Goal: Task Accomplishment & Management: Use online tool/utility

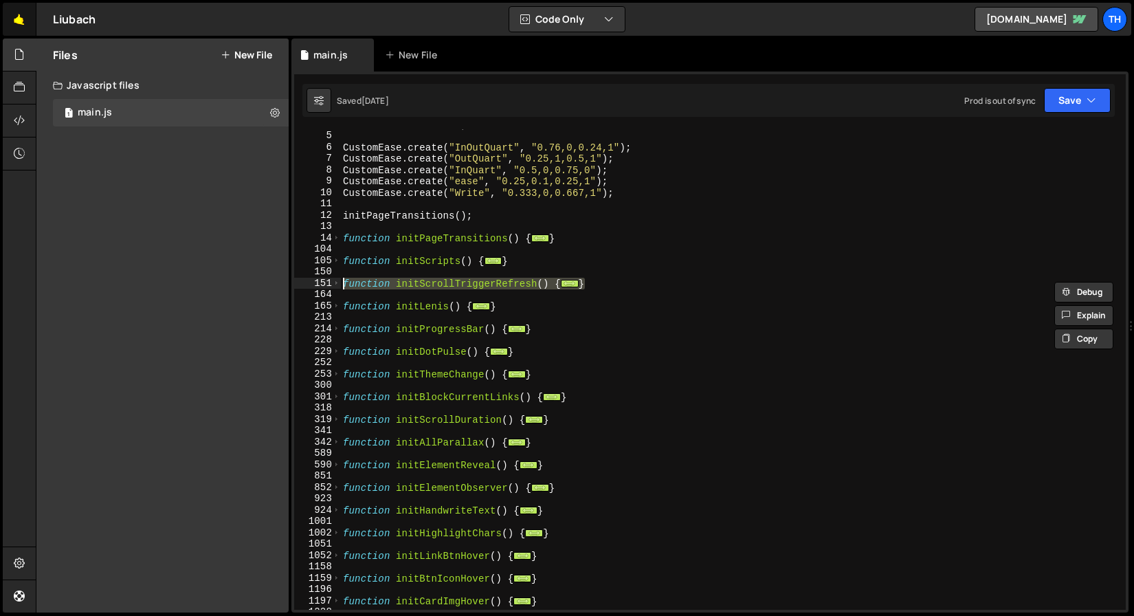
scroll to position [3631, 0]
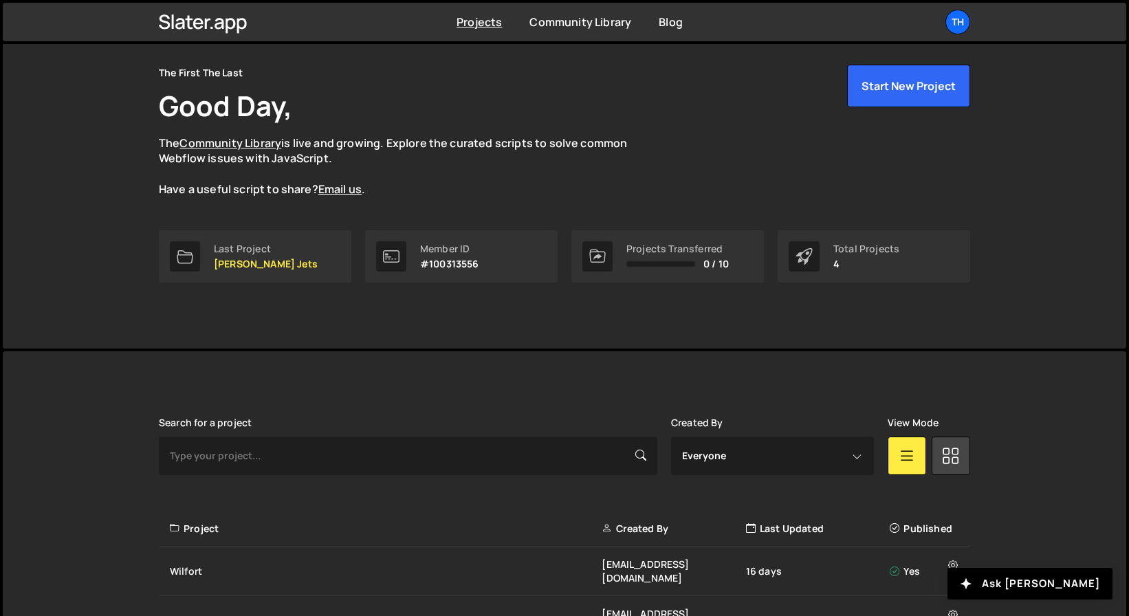
scroll to position [189, 0]
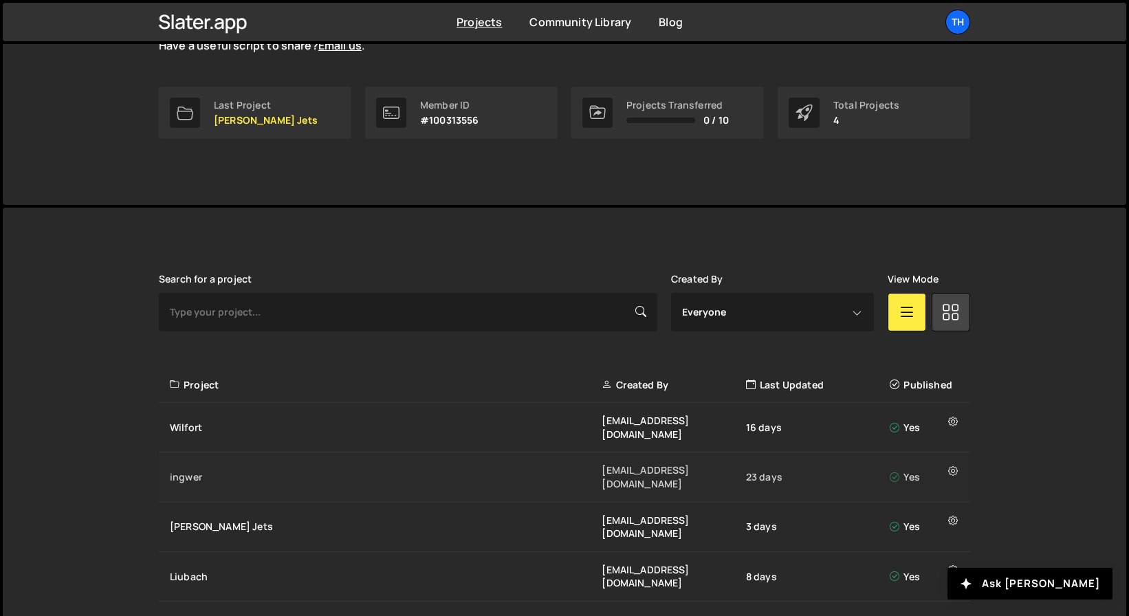
click at [264, 470] on div "ingwer" at bounding box center [386, 477] width 432 height 14
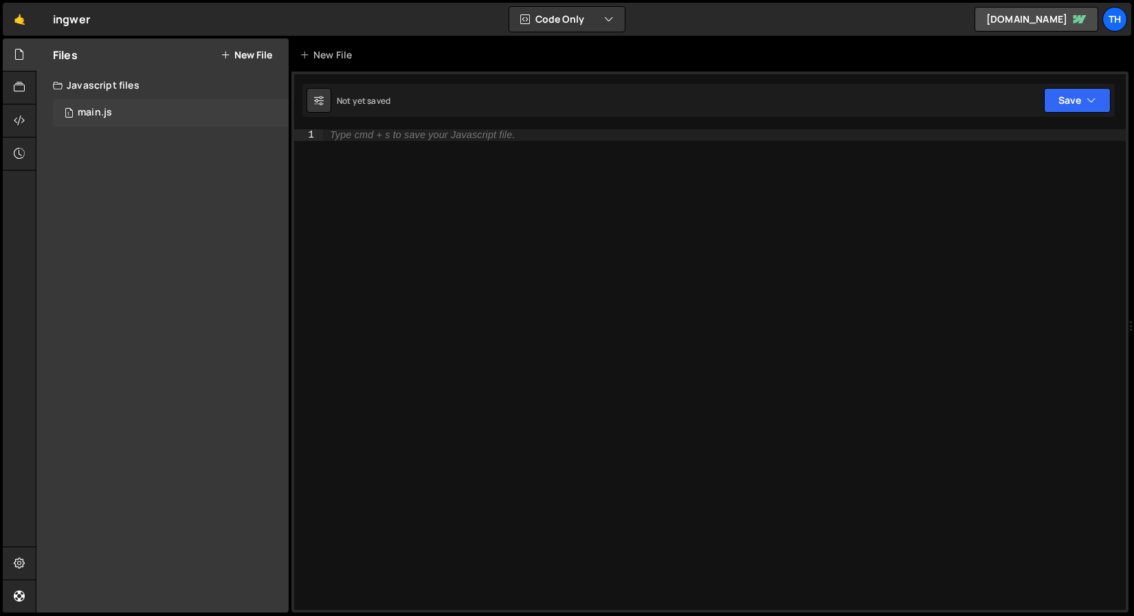
click at [173, 100] on div "1 main.js 0" at bounding box center [171, 112] width 236 height 27
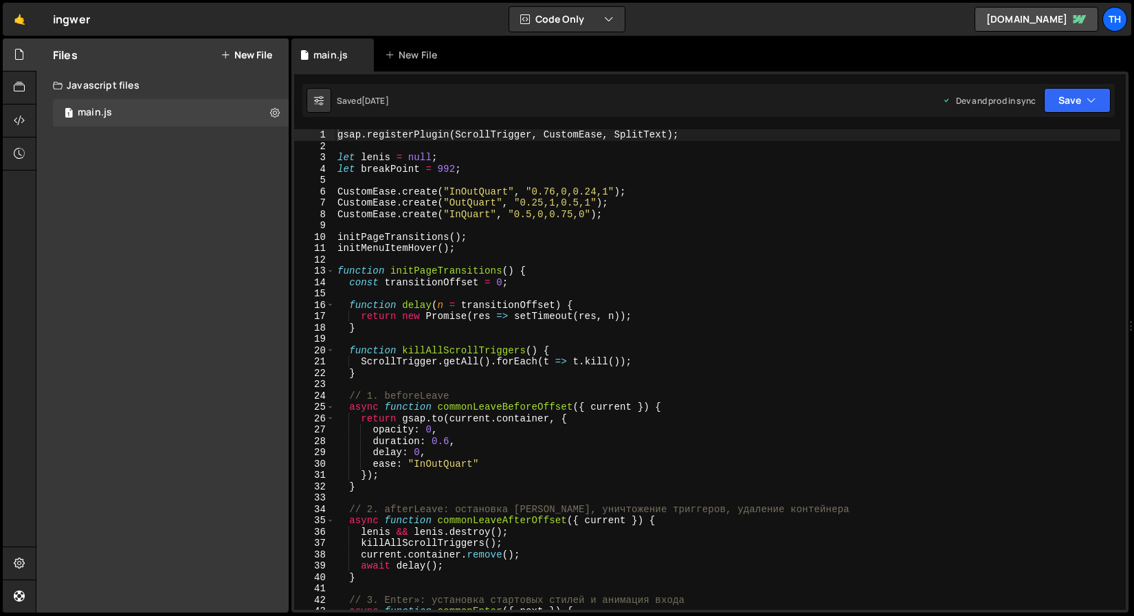
scroll to position [1168, 0]
type textarea "gsap.registerPlugin(ScrollTrigger, CustomEase, SplitText);"
click at [329, 269] on span at bounding box center [330, 271] width 8 height 12
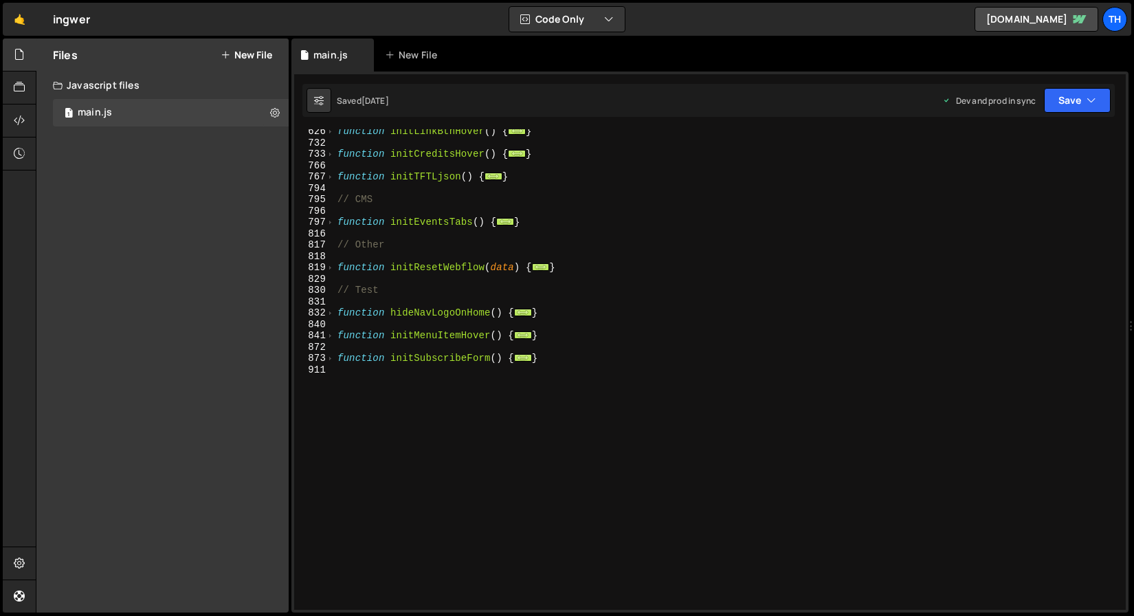
scroll to position [412, 0]
click at [331, 357] on span at bounding box center [330, 359] width 8 height 12
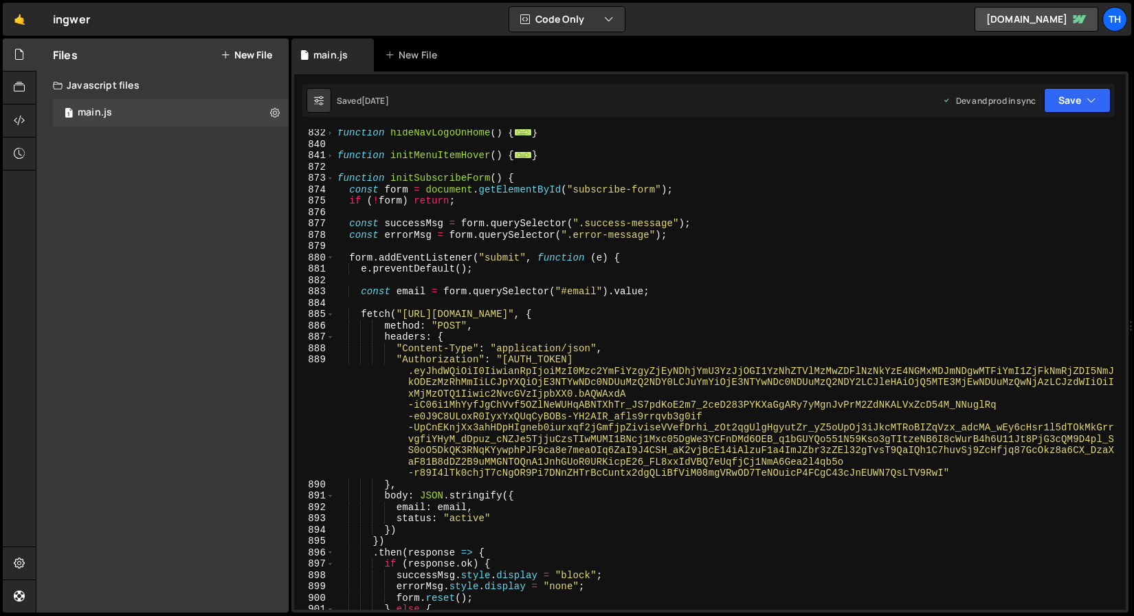
scroll to position [595, 0]
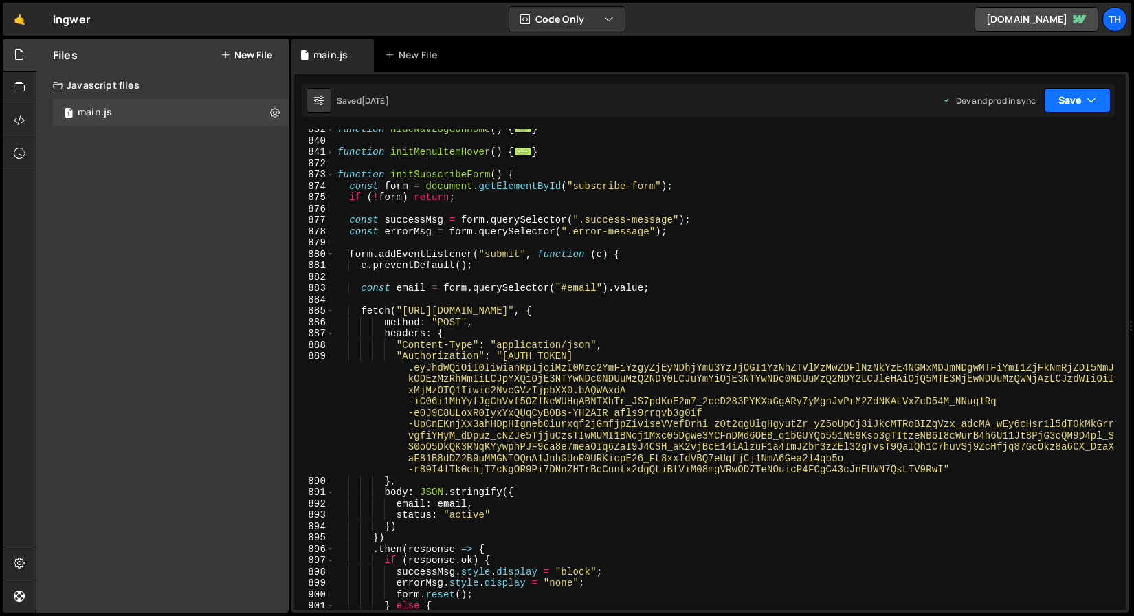
click at [1074, 92] on button "Save" at bounding box center [1077, 100] width 67 height 25
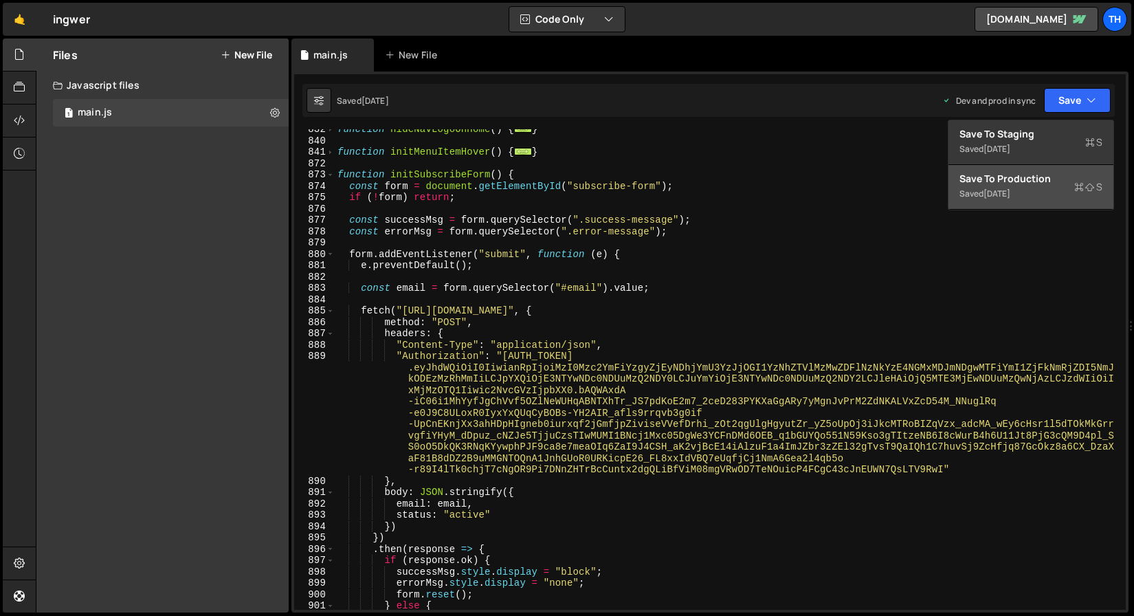
click at [1028, 169] on button "Save to Production S Saved [DATE]" at bounding box center [1031, 187] width 165 height 45
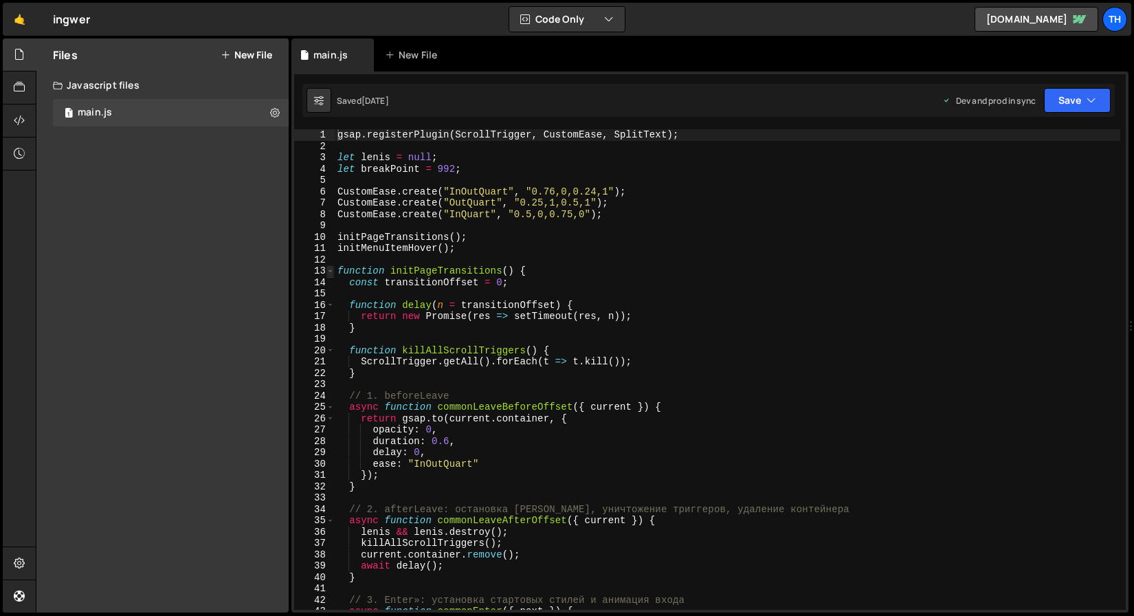
click at [331, 271] on span at bounding box center [330, 271] width 8 height 12
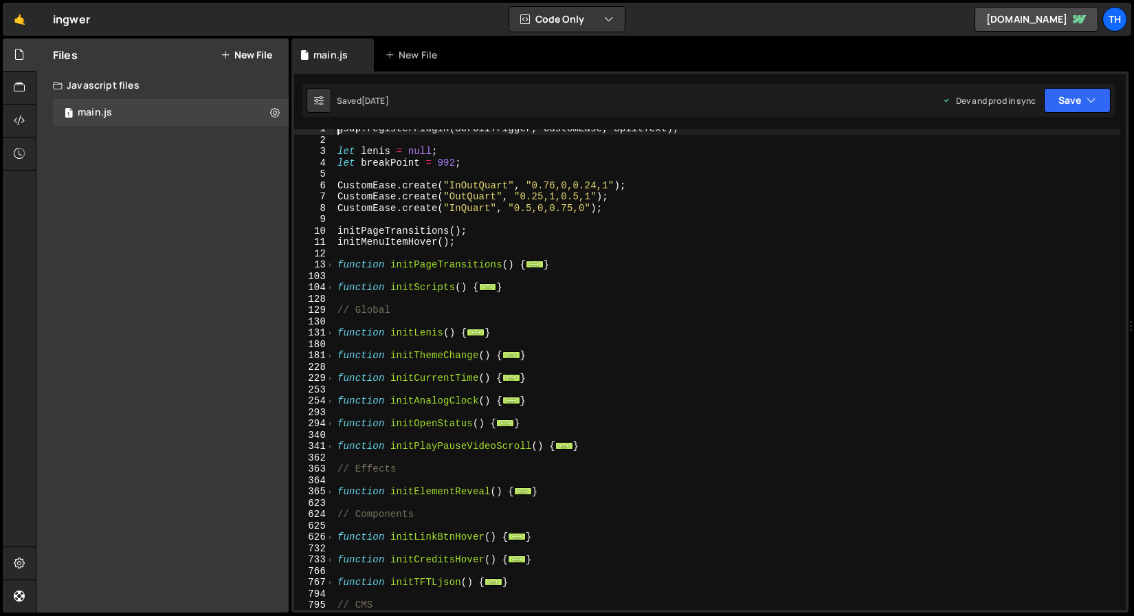
scroll to position [5, 0]
click at [1080, 109] on button "Save" at bounding box center [1077, 100] width 67 height 25
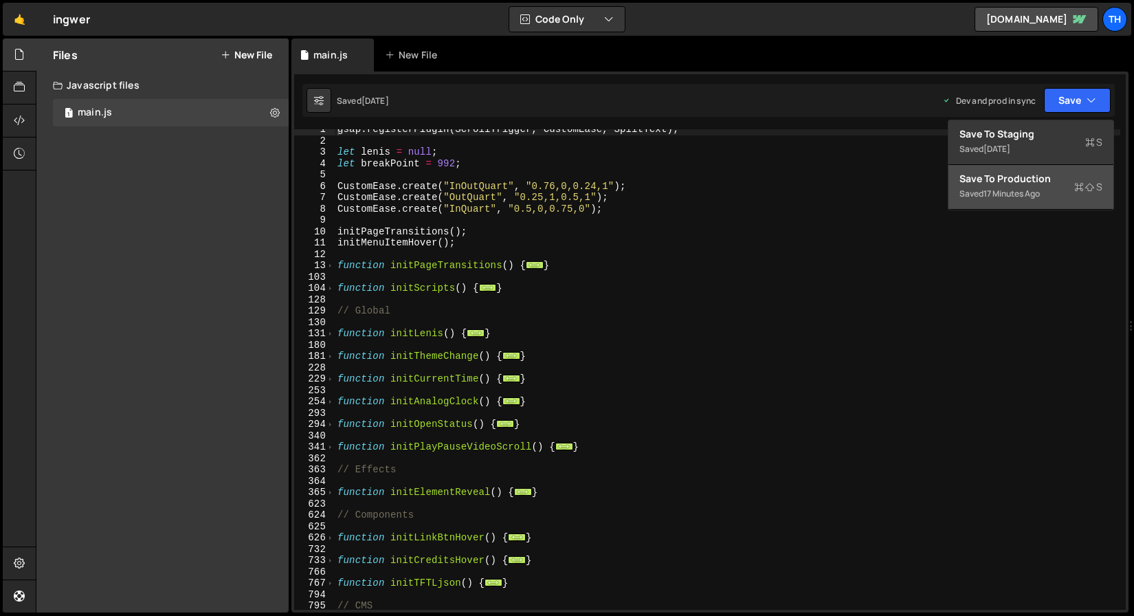
click at [1043, 200] on div "Saved 17 minutes ago" at bounding box center [1031, 194] width 143 height 16
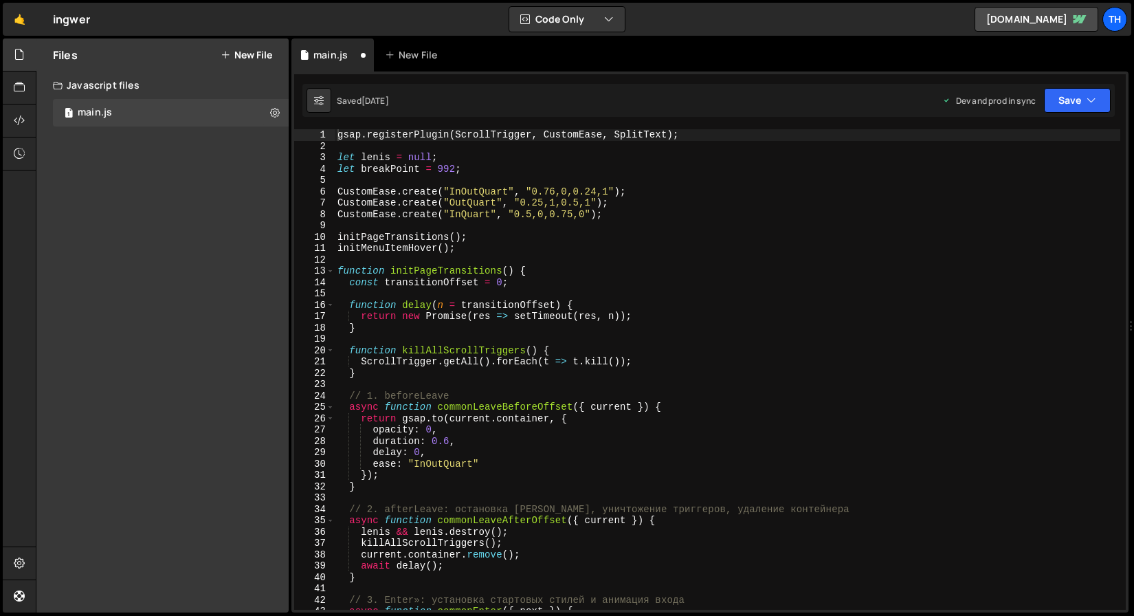
scroll to position [0, 0]
click at [331, 269] on span at bounding box center [330, 271] width 8 height 12
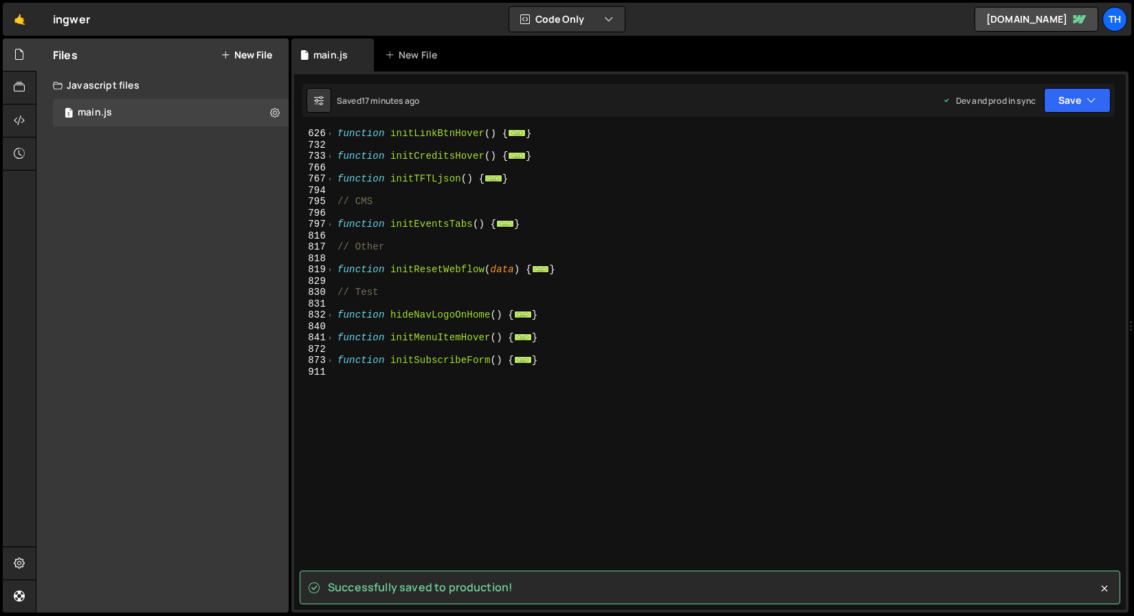
scroll to position [412, 0]
click at [329, 357] on span at bounding box center [330, 359] width 8 height 12
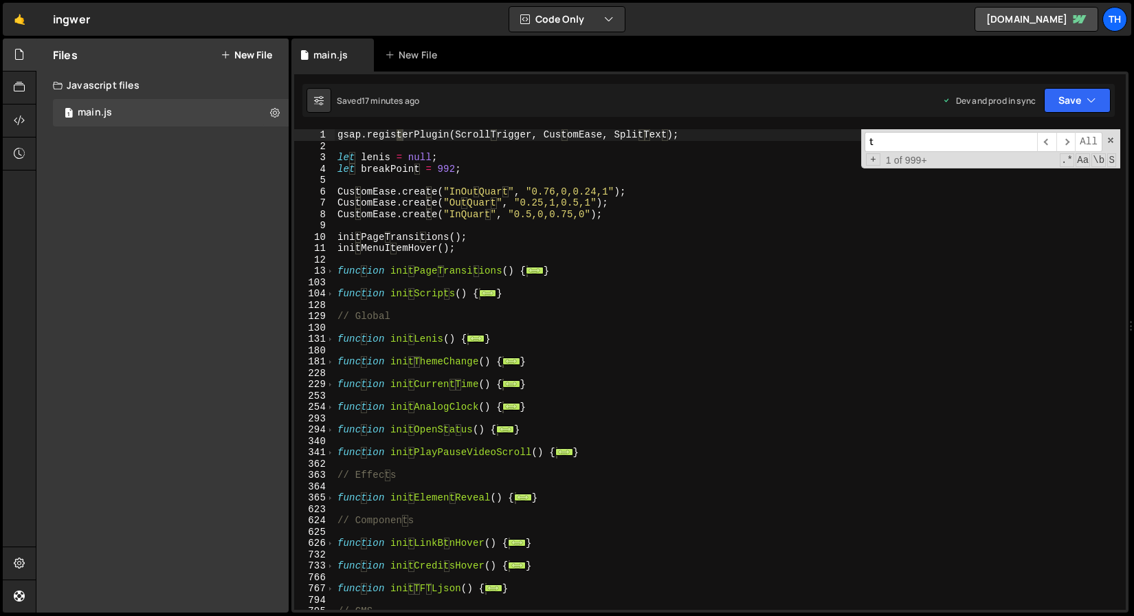
scroll to position [0, 0]
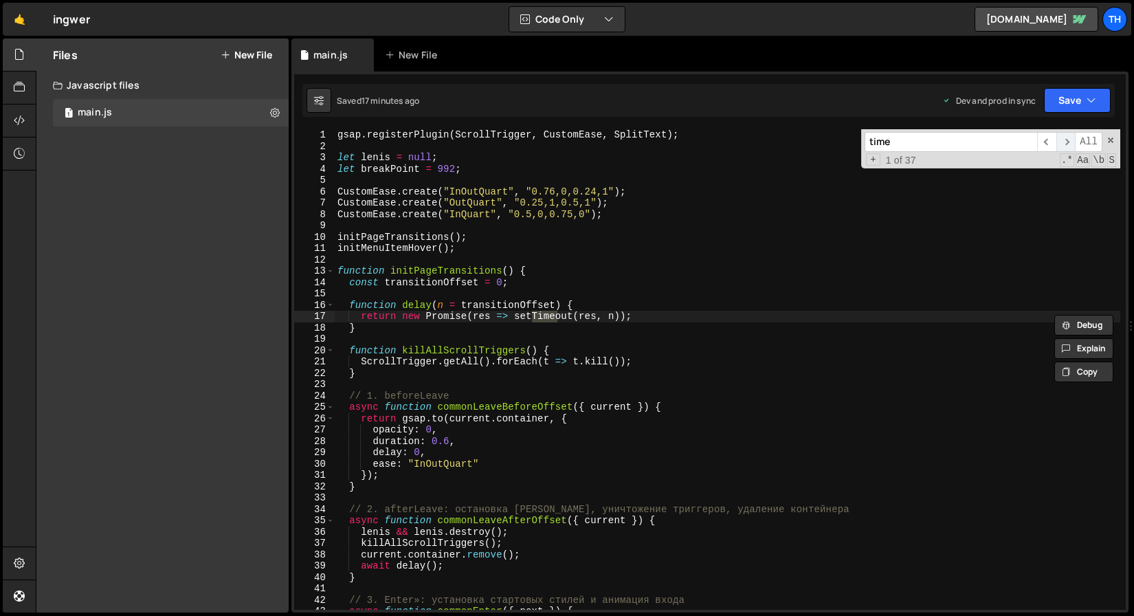
type input "time"
click at [1061, 144] on span "​" at bounding box center [1065, 142] width 19 height 20
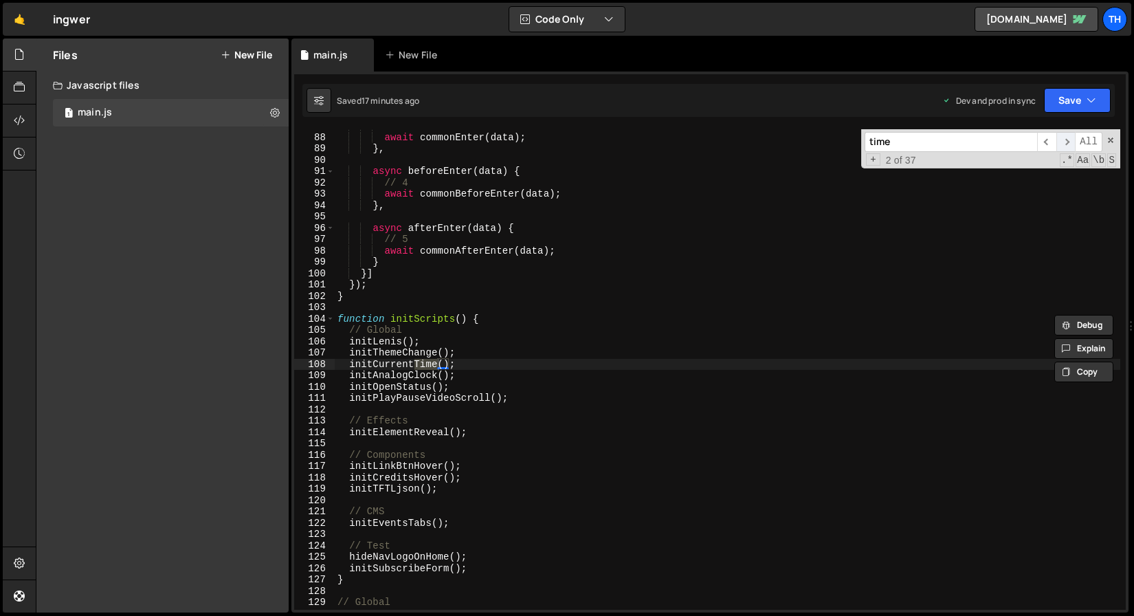
click at [1061, 144] on span "​" at bounding box center [1065, 142] width 19 height 20
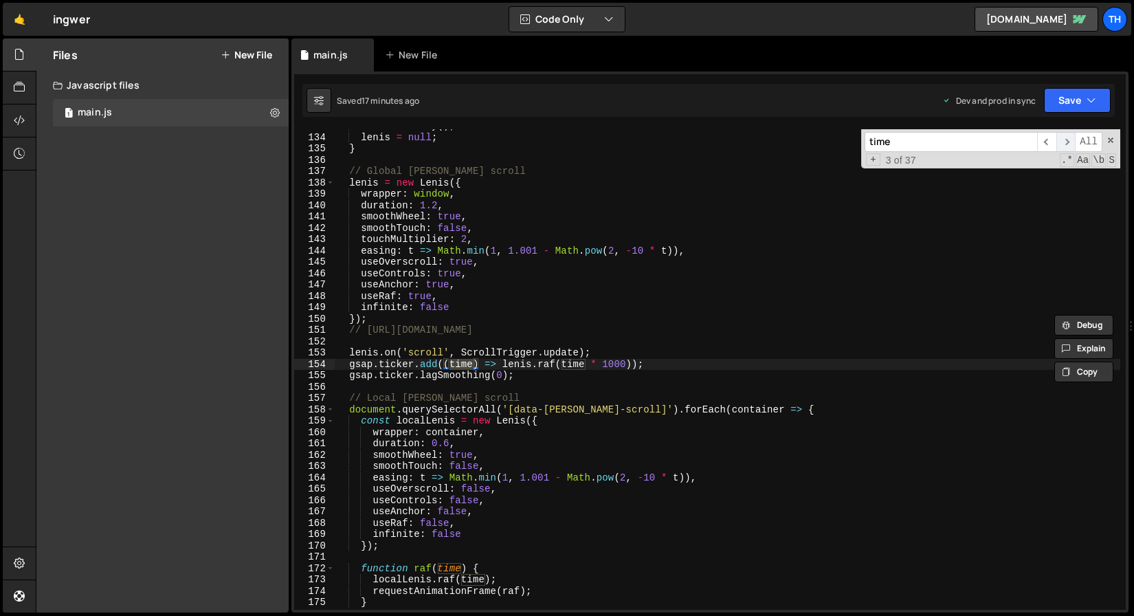
click at [1061, 144] on span "​" at bounding box center [1065, 142] width 19 height 20
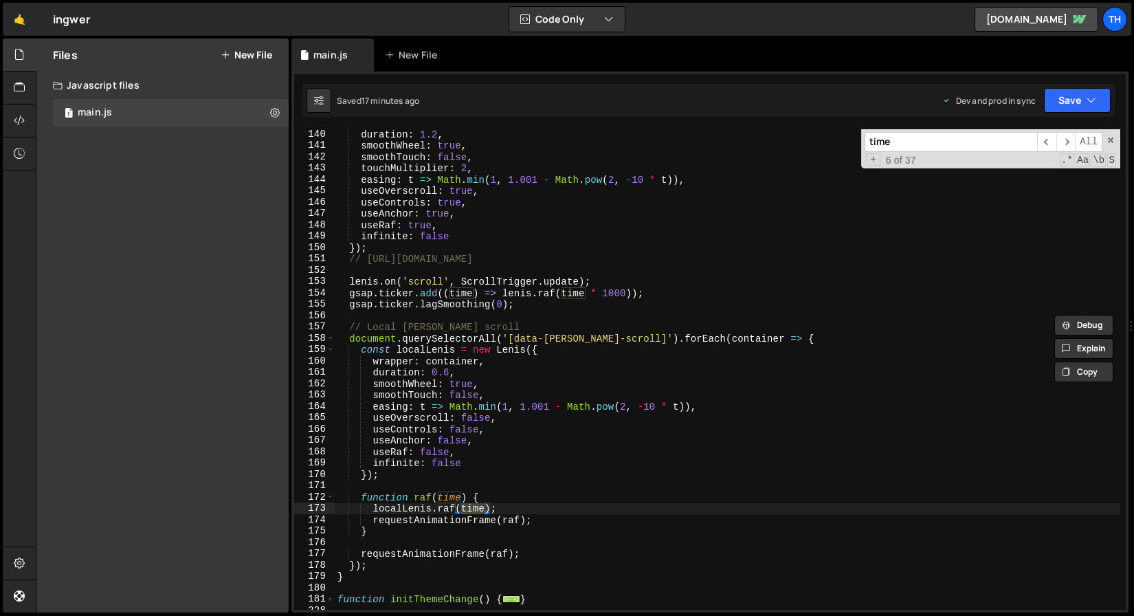
scroll to position [1577, 0]
click at [1067, 144] on span "​" at bounding box center [1065, 142] width 19 height 20
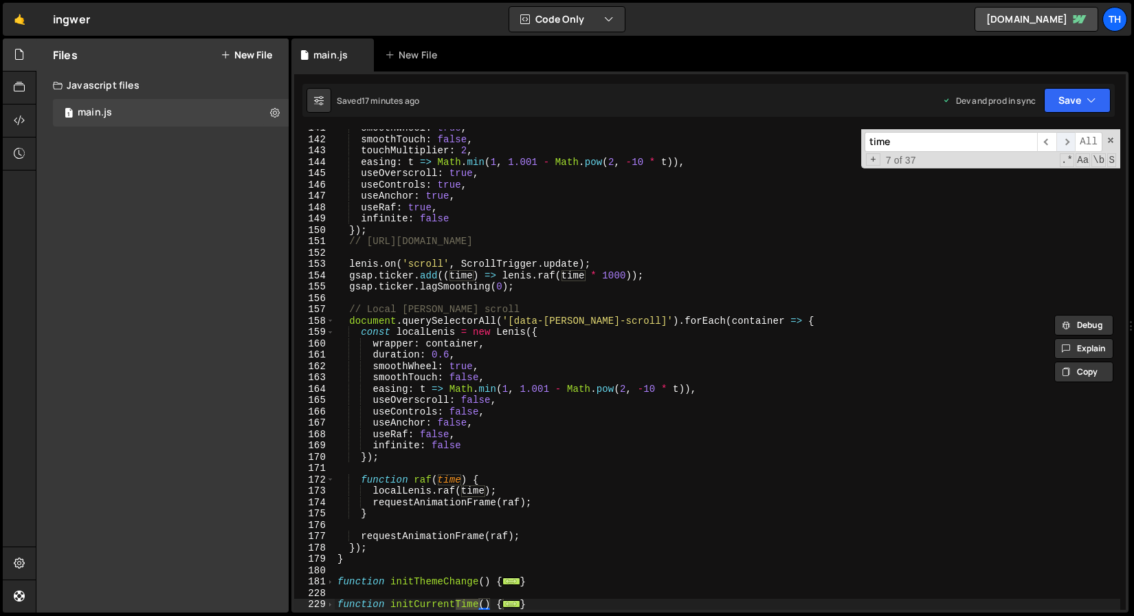
click at [1067, 144] on span "​" at bounding box center [1065, 142] width 19 height 20
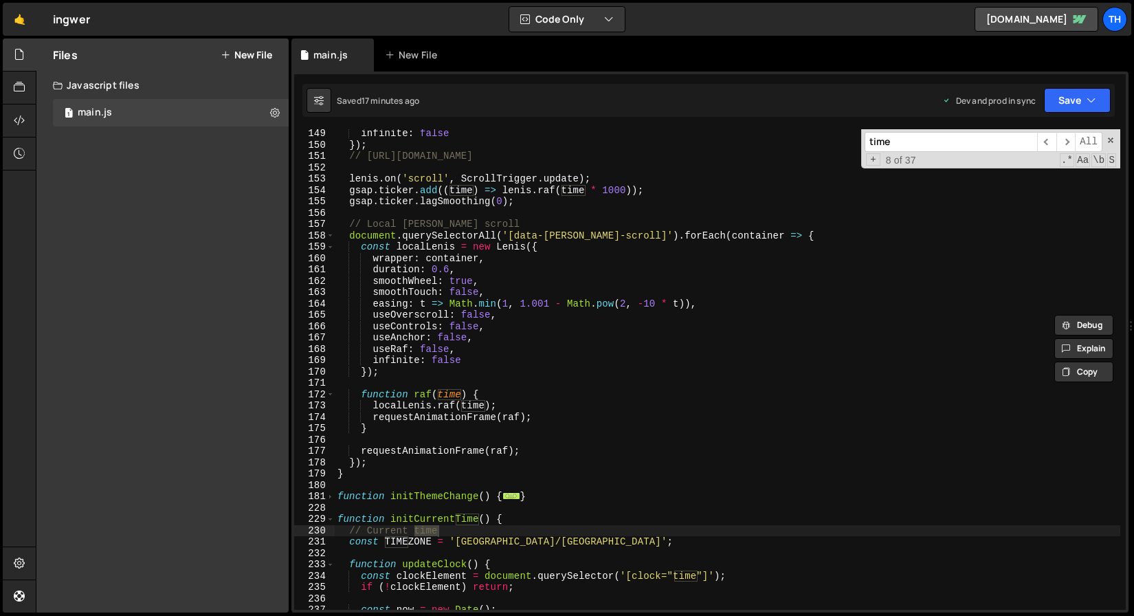
scroll to position [1699, 0]
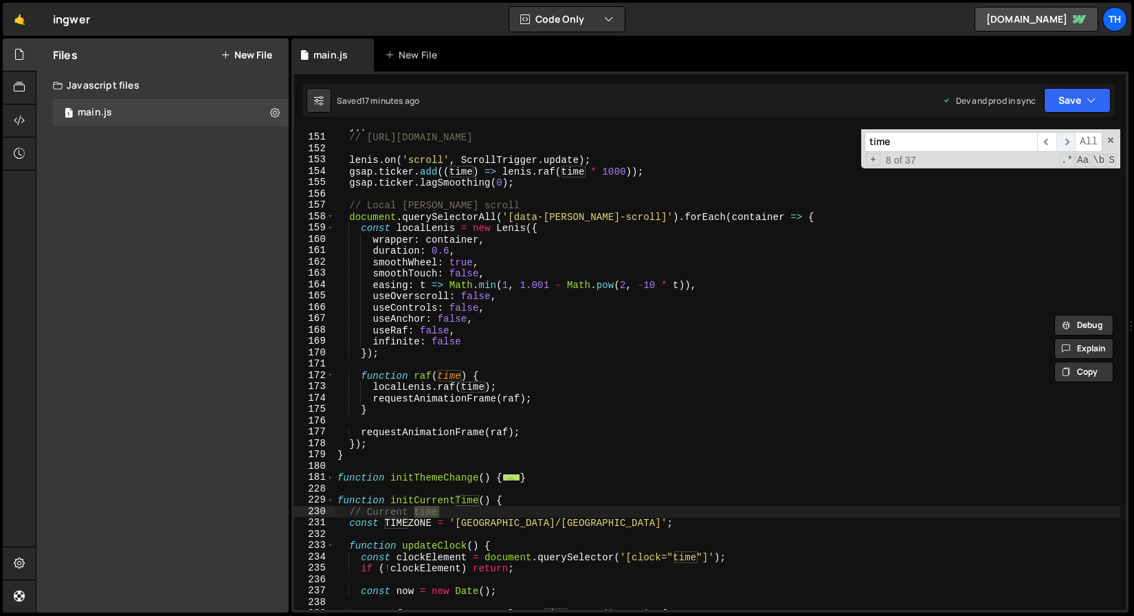
click at [1063, 135] on span "​" at bounding box center [1065, 142] width 19 height 20
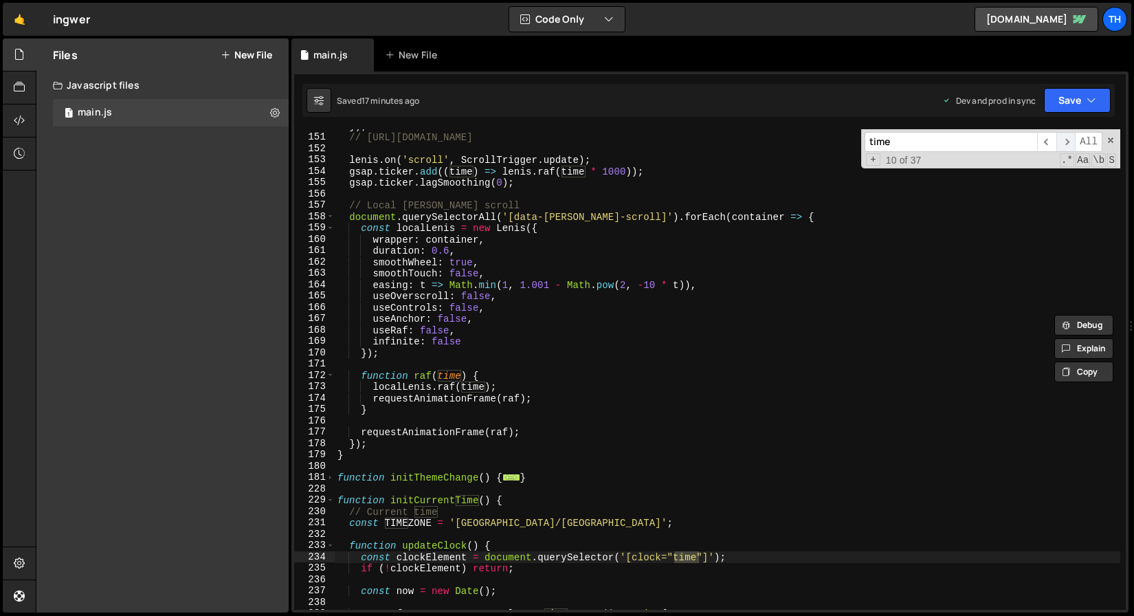
click at [1063, 135] on span "​" at bounding box center [1065, 142] width 19 height 20
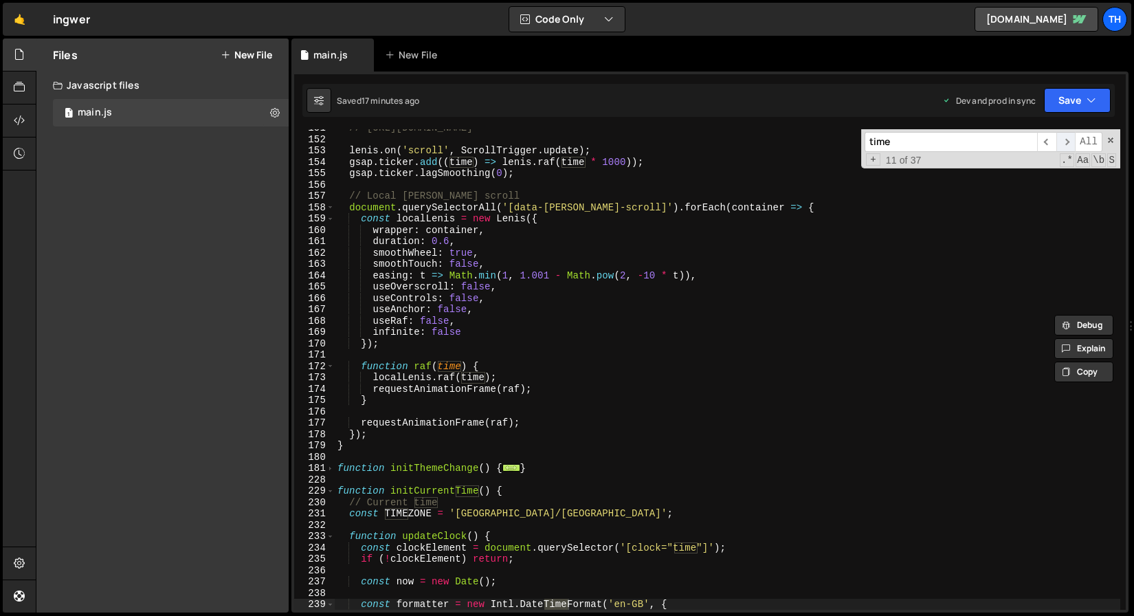
click at [1063, 135] on span "​" at bounding box center [1065, 142] width 19 height 20
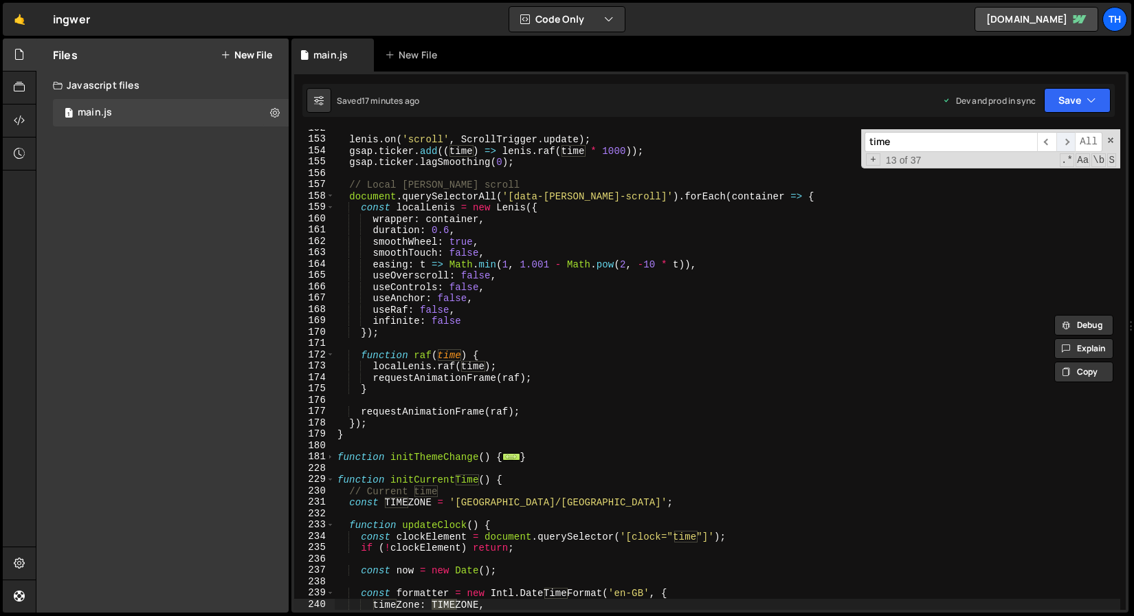
click at [1063, 135] on span "​" at bounding box center [1065, 142] width 19 height 20
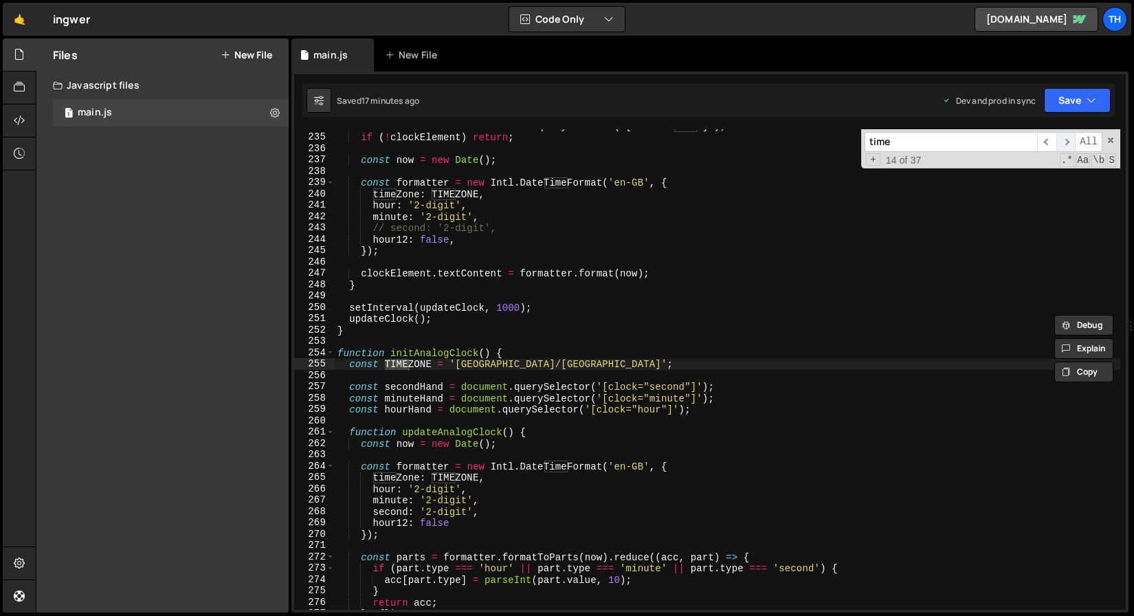
click at [1063, 135] on span "​" at bounding box center [1065, 142] width 19 height 20
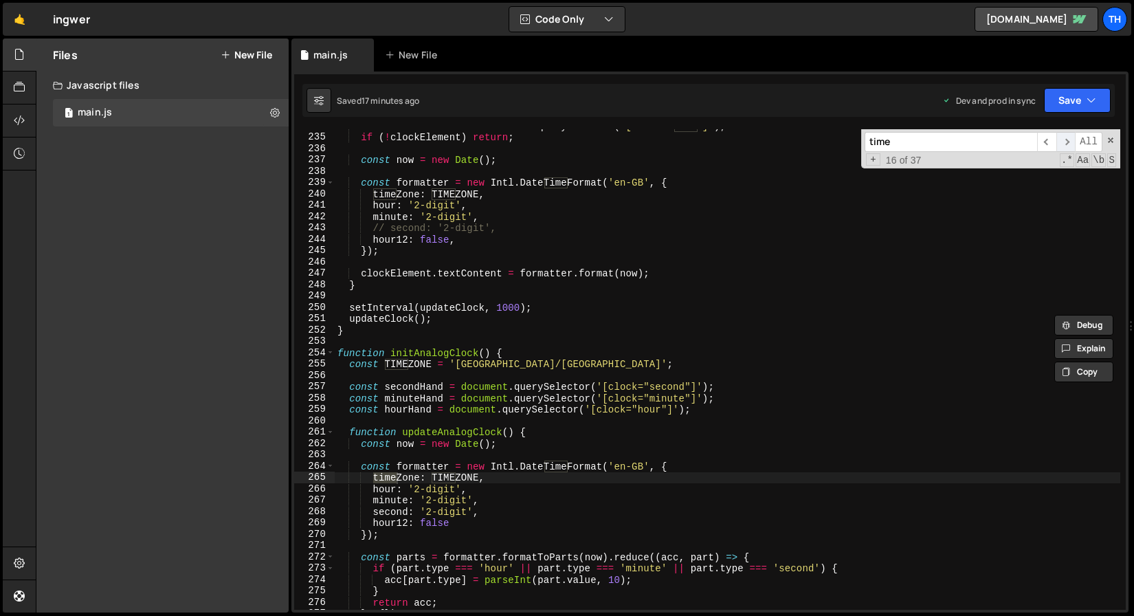
click at [1063, 135] on span "​" at bounding box center [1065, 142] width 19 height 20
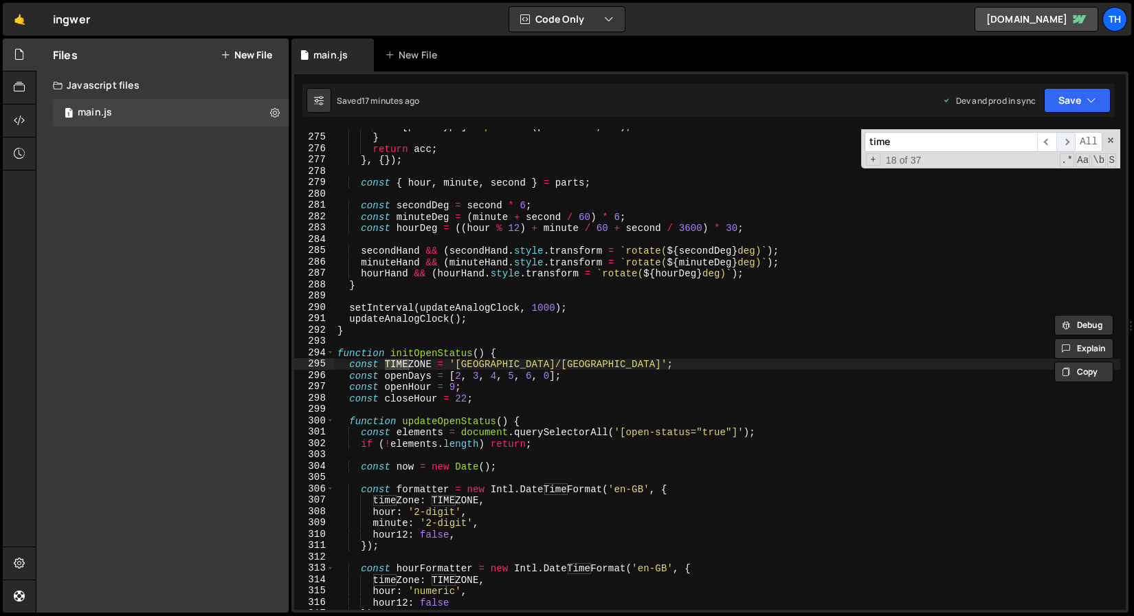
scroll to position [2584, 0]
click at [1063, 135] on span "​" at bounding box center [1065, 142] width 19 height 20
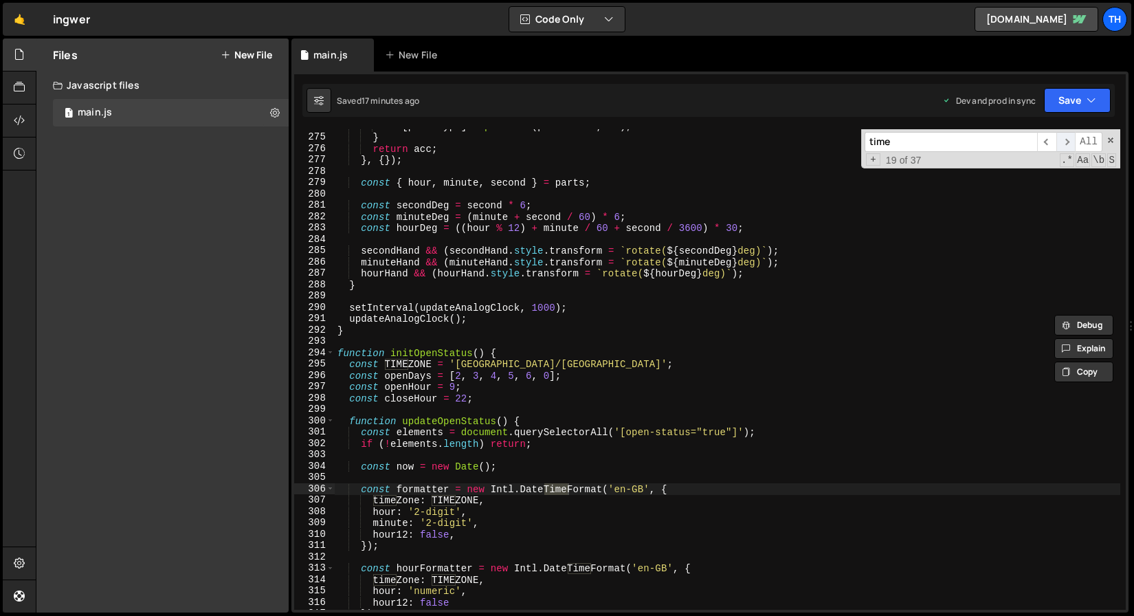
click at [1063, 135] on span "​" at bounding box center [1065, 142] width 19 height 20
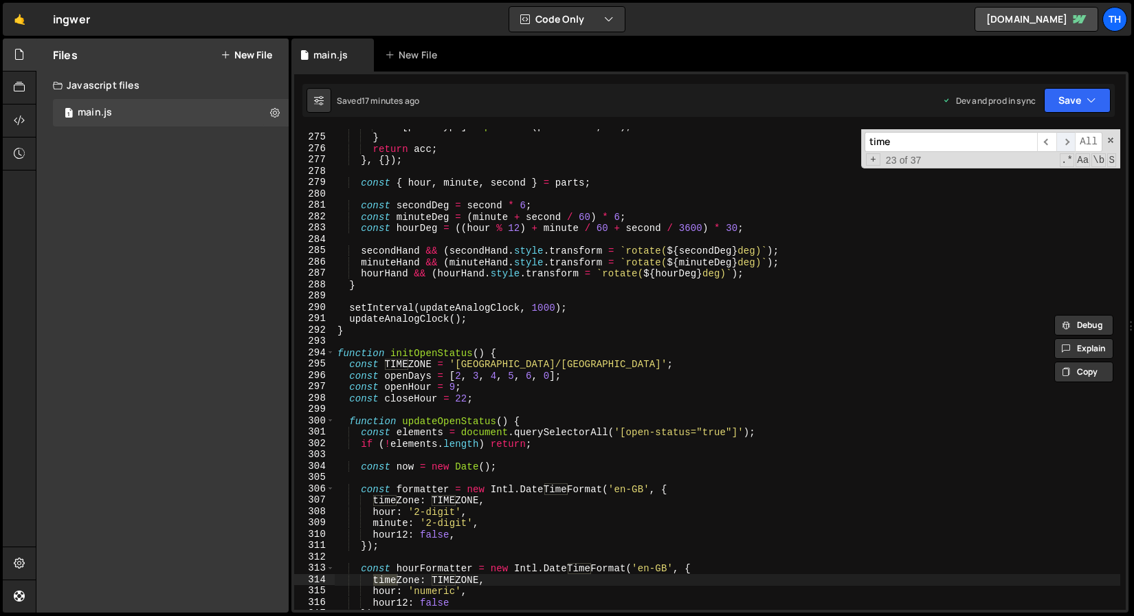
click at [1063, 135] on span "​" at bounding box center [1065, 142] width 19 height 20
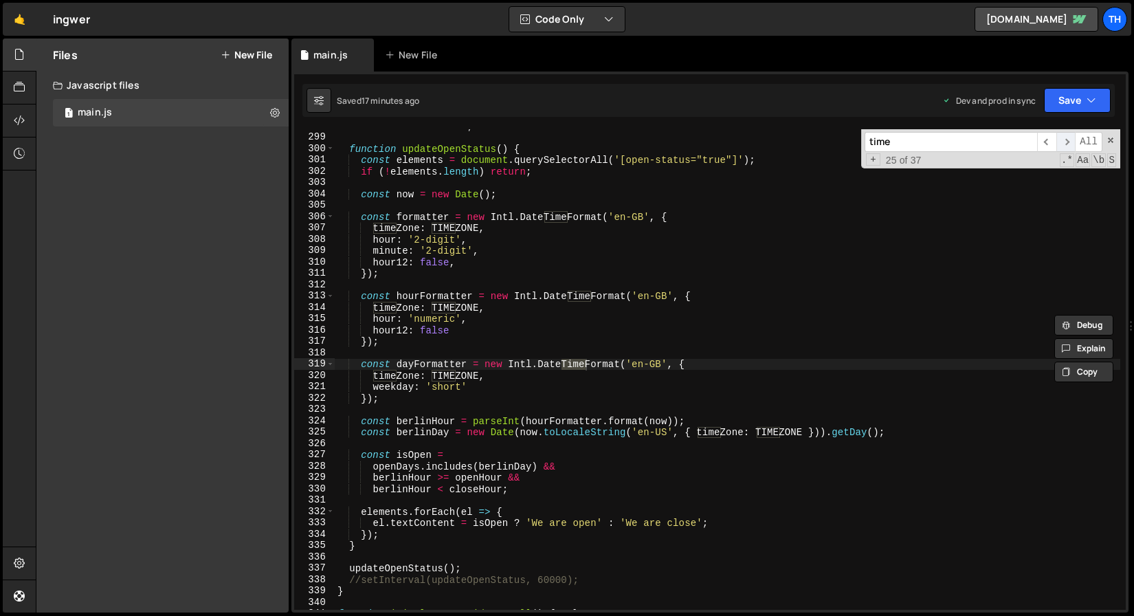
click at [1063, 135] on span "​" at bounding box center [1065, 142] width 19 height 20
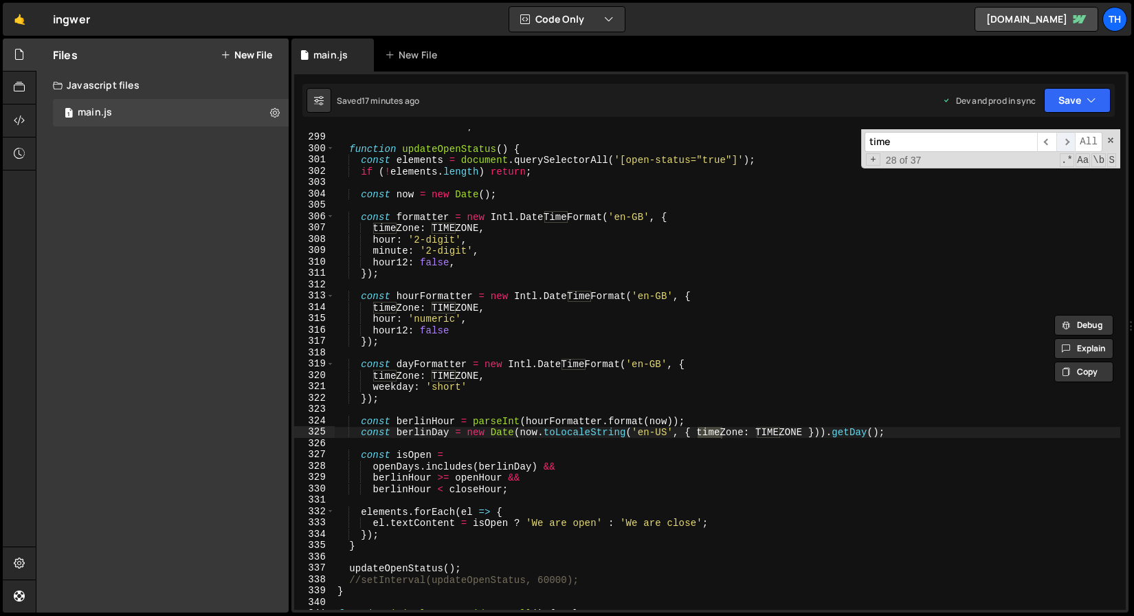
click at [1063, 135] on span "​" at bounding box center [1065, 142] width 19 height 20
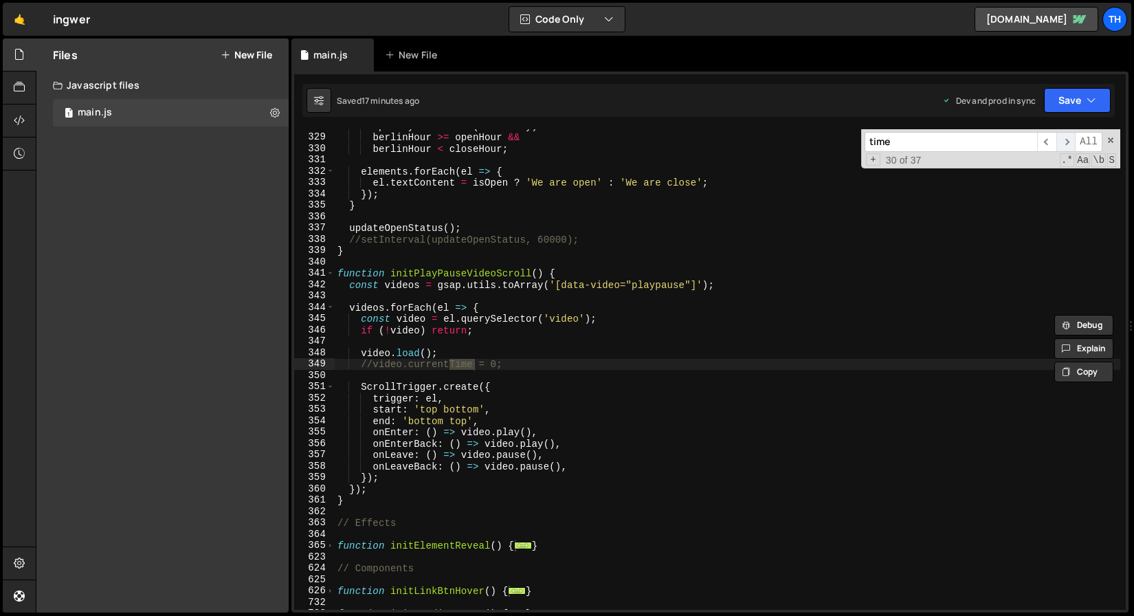
click at [1063, 135] on span "​" at bounding box center [1065, 142] width 19 height 20
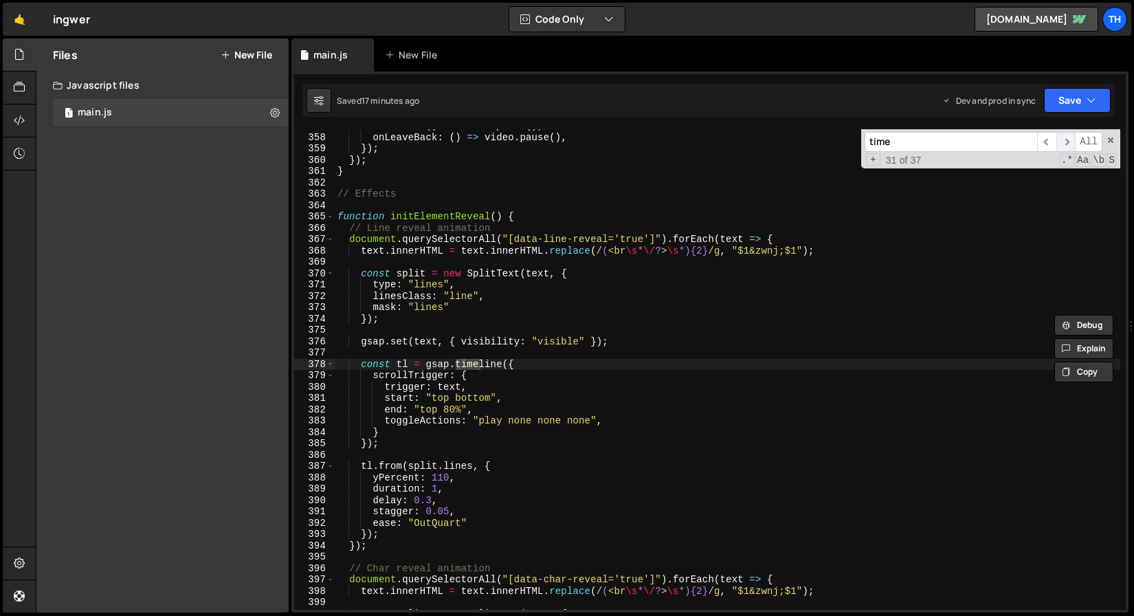
click at [1063, 135] on span "​" at bounding box center [1065, 142] width 19 height 20
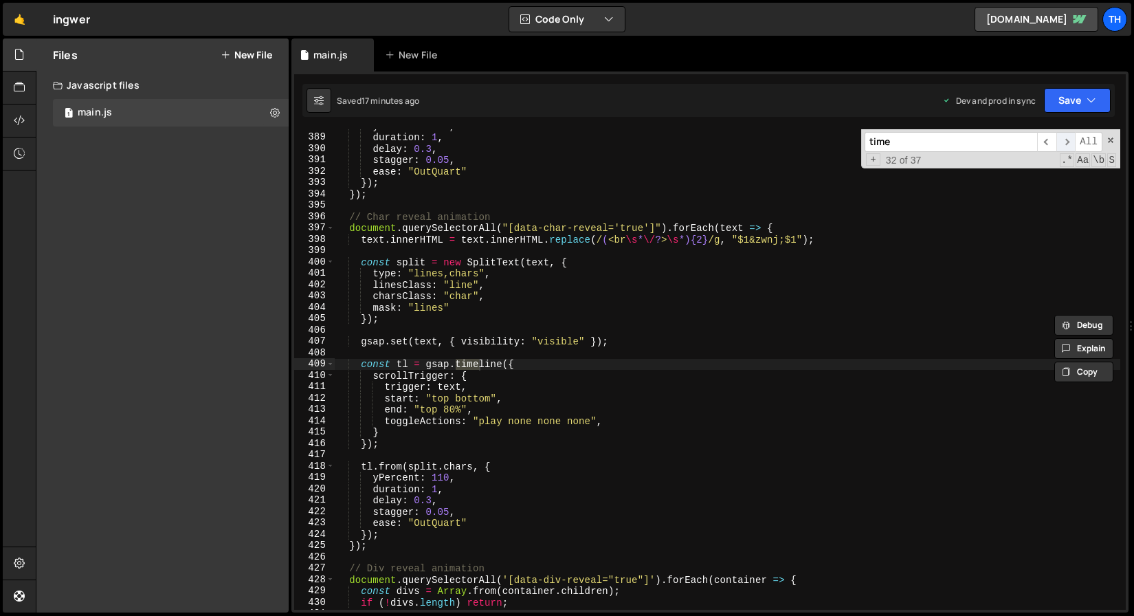
click at [1063, 135] on span "​" at bounding box center [1065, 142] width 19 height 20
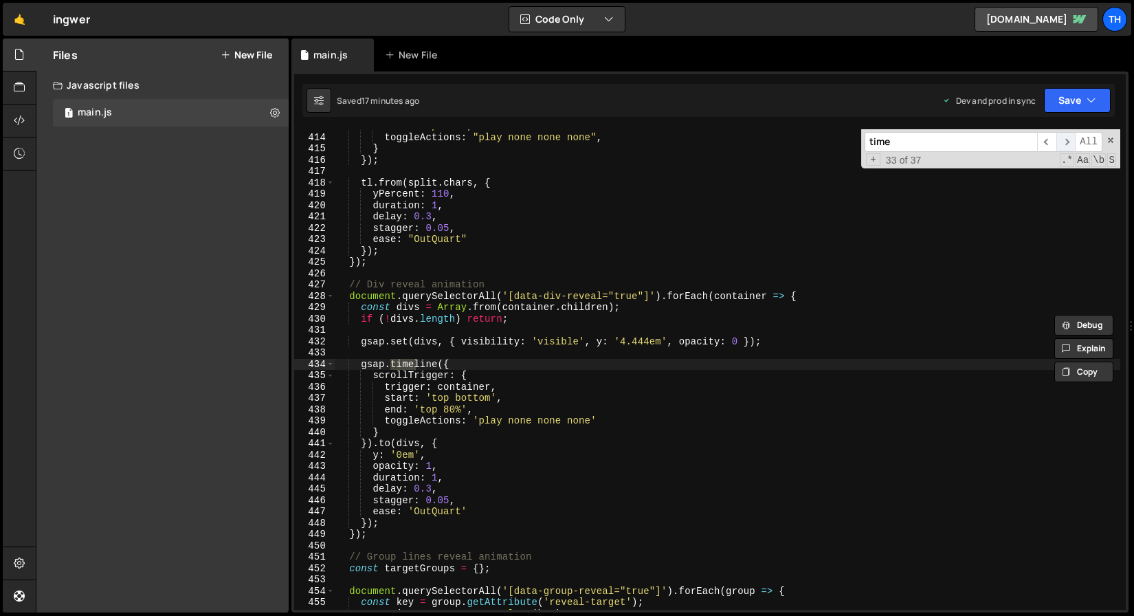
click at [1063, 135] on span "​" at bounding box center [1065, 142] width 19 height 20
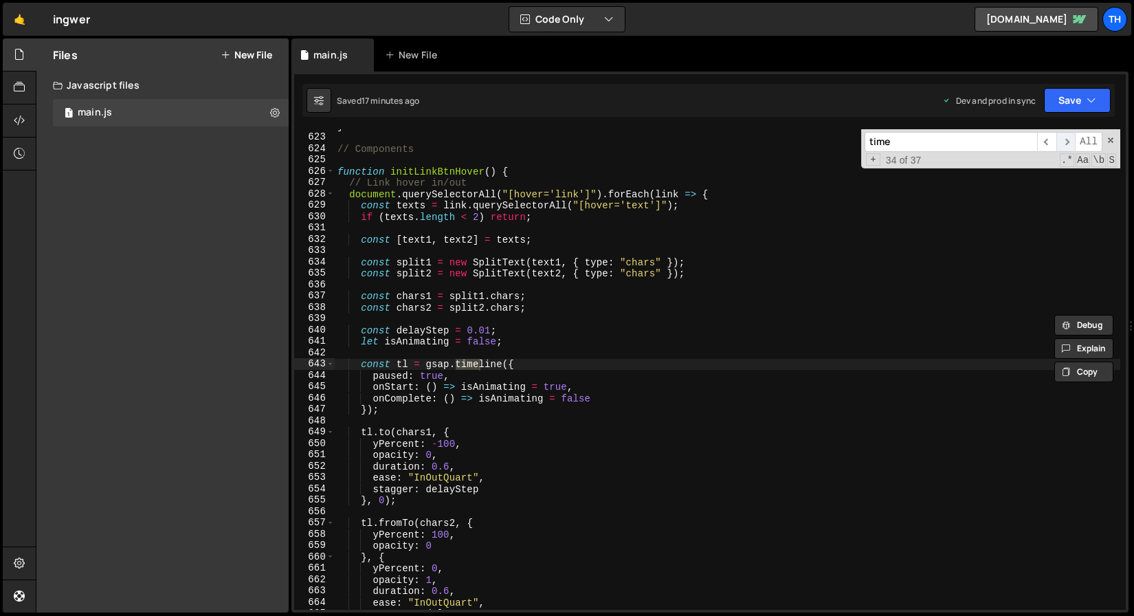
click at [1063, 135] on span "​" at bounding box center [1065, 142] width 19 height 20
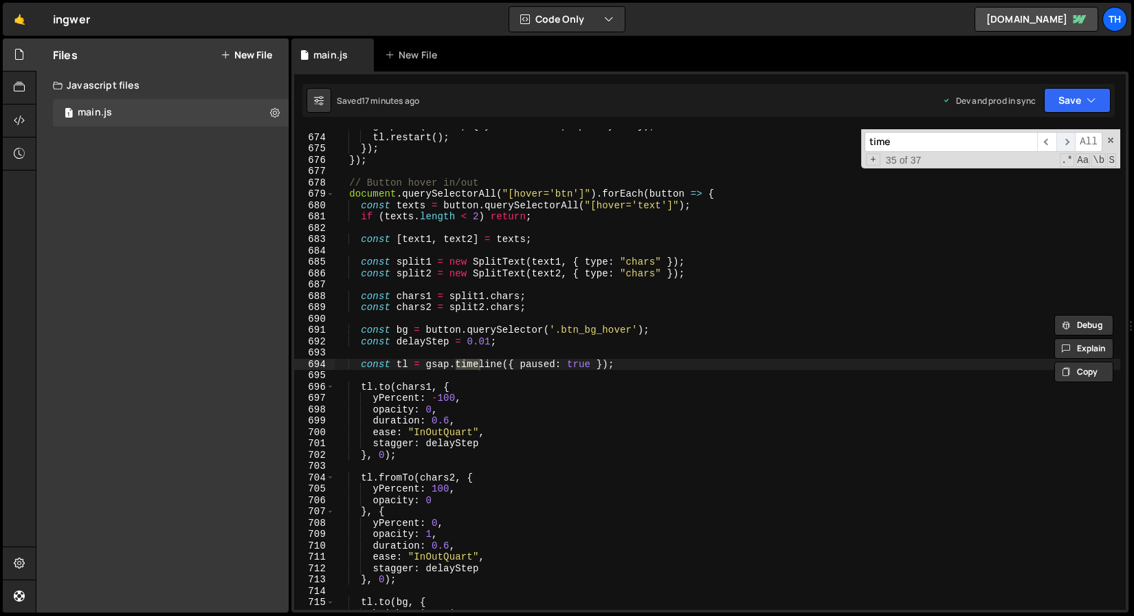
click at [1063, 135] on span "​" at bounding box center [1065, 142] width 19 height 20
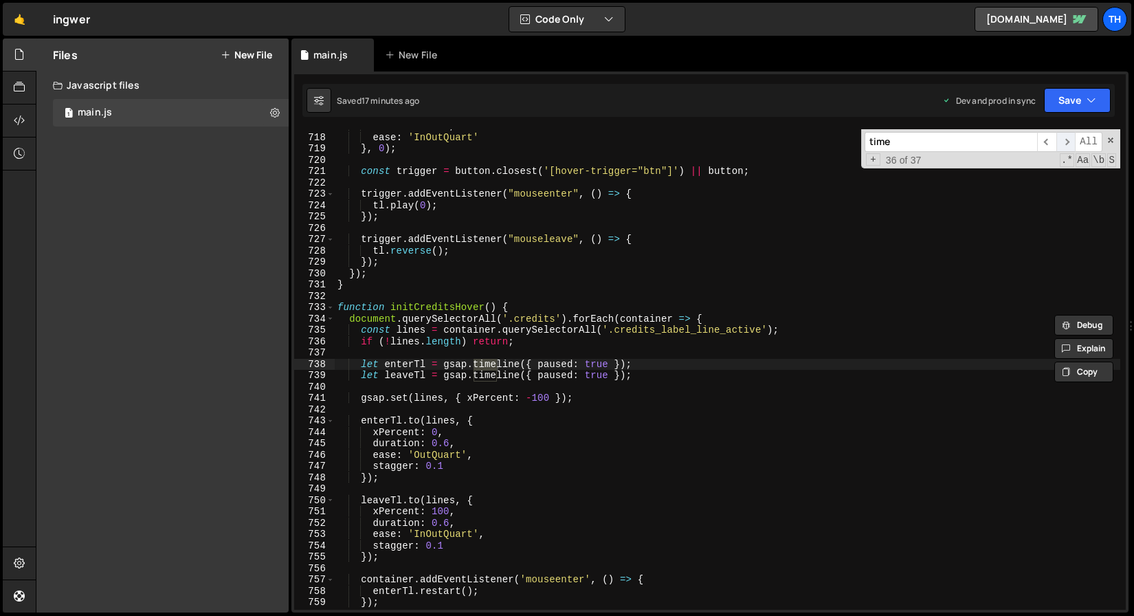
click at [1063, 135] on span "​" at bounding box center [1065, 142] width 19 height 20
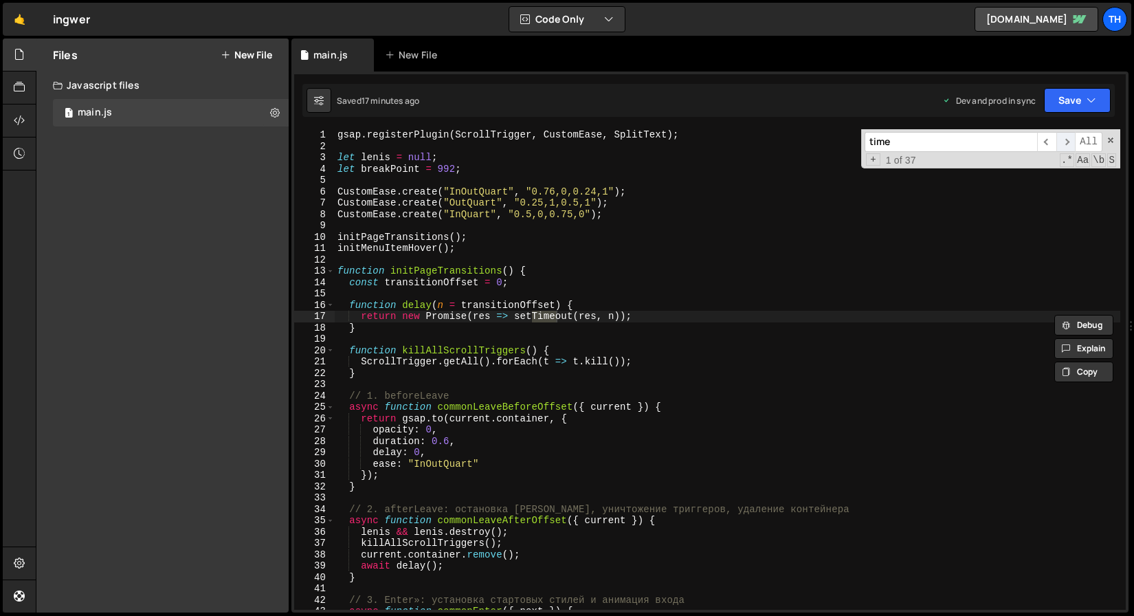
scroll to position [0, 0]
click at [1063, 135] on span "​" at bounding box center [1065, 142] width 19 height 20
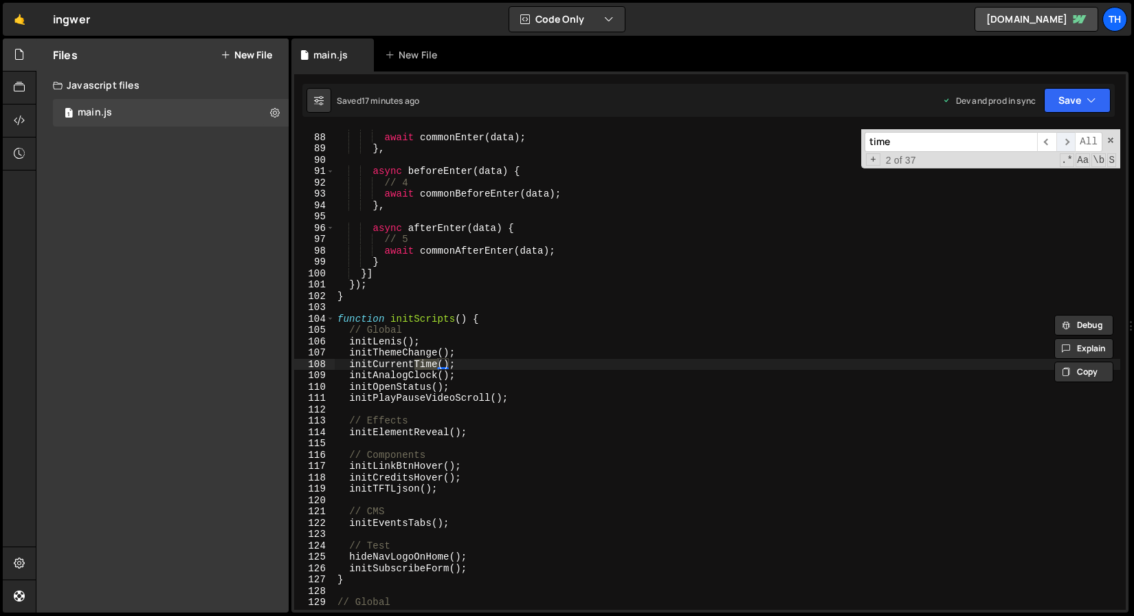
click at [1063, 135] on span "​" at bounding box center [1065, 142] width 19 height 20
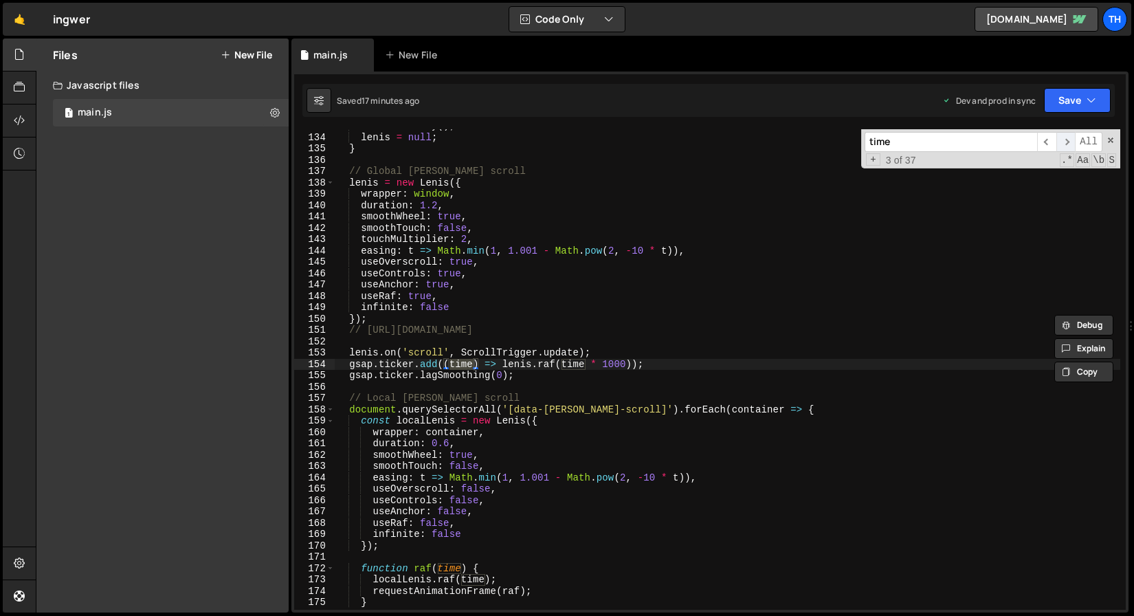
scroll to position [1506, 0]
click at [1063, 135] on span "​" at bounding box center [1065, 142] width 19 height 20
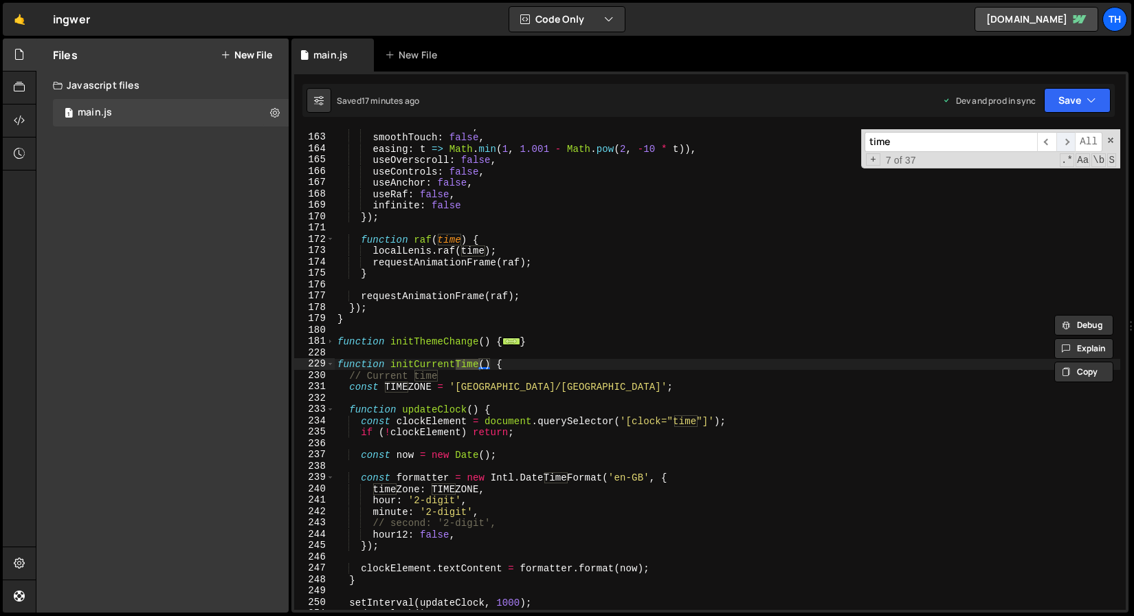
scroll to position [1835, 0]
click at [1063, 135] on span "​" at bounding box center [1065, 142] width 19 height 20
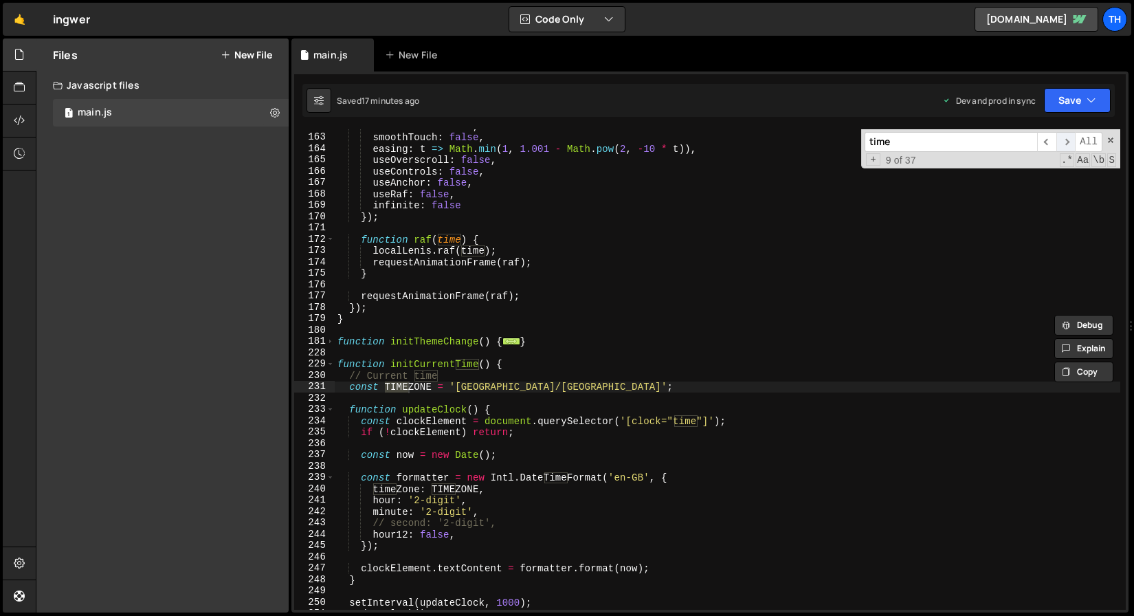
click at [1063, 135] on span "​" at bounding box center [1065, 142] width 19 height 20
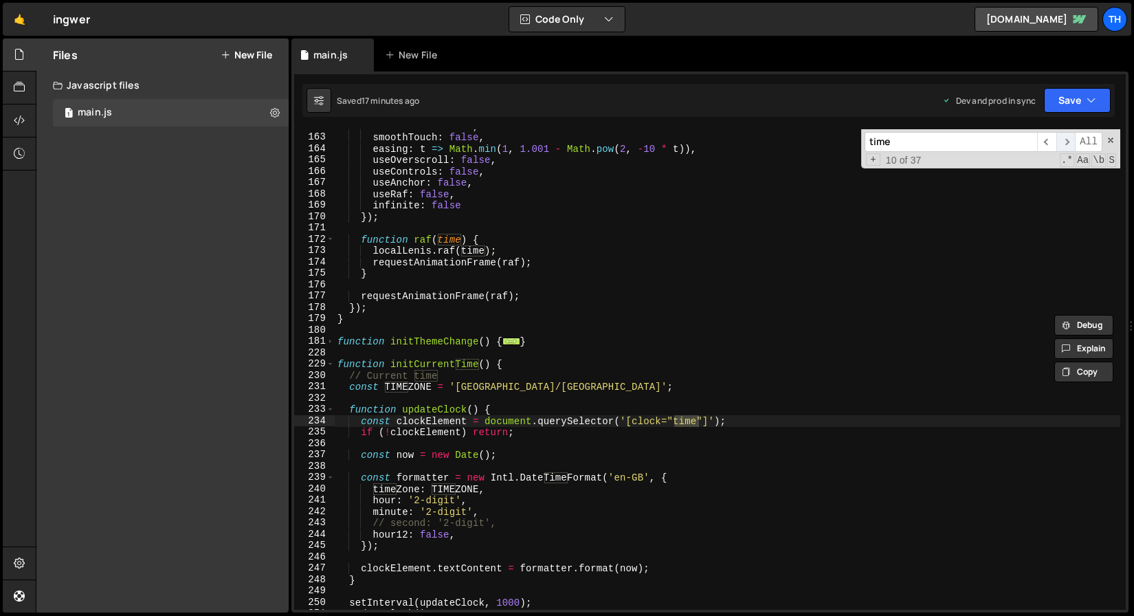
click at [1063, 135] on span "​" at bounding box center [1065, 142] width 19 height 20
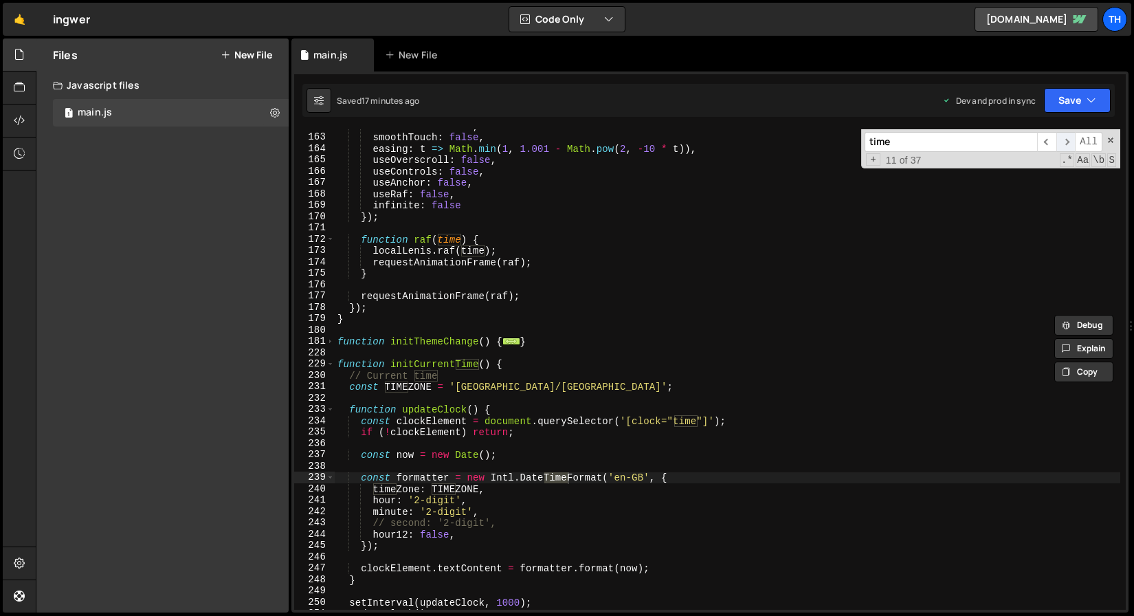
click at [1063, 135] on span "​" at bounding box center [1065, 142] width 19 height 20
click at [1112, 145] on div "time ​ ​ All Replace All + 12 of 37 .* Aa \b S" at bounding box center [990, 148] width 259 height 39
click at [1111, 141] on span at bounding box center [1111, 140] width 10 height 10
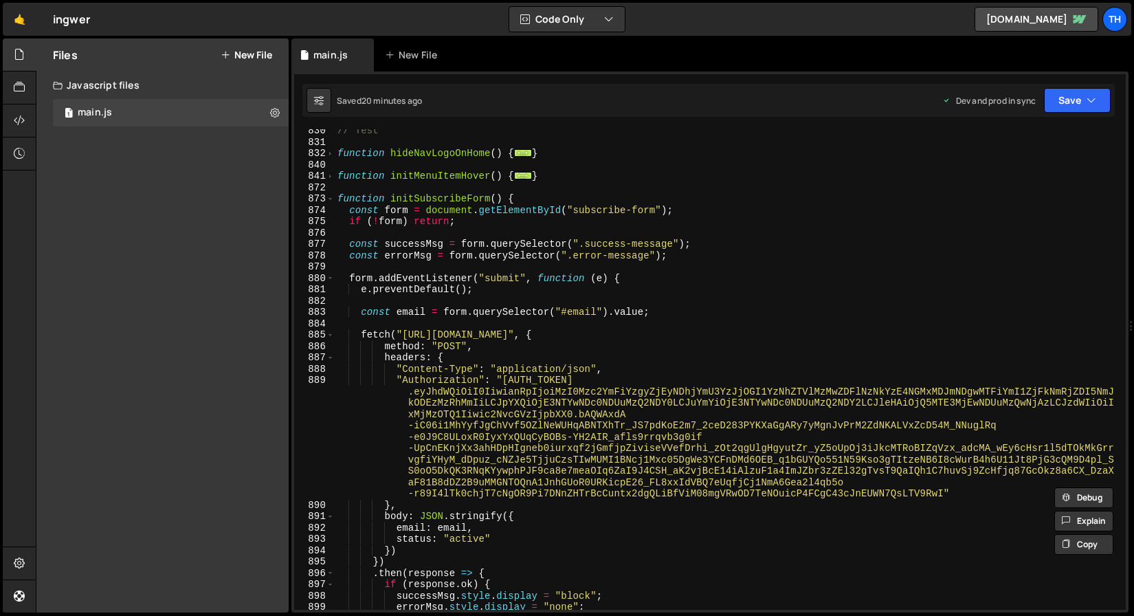
scroll to position [8283, 0]
click at [333, 198] on span at bounding box center [330, 199] width 8 height 12
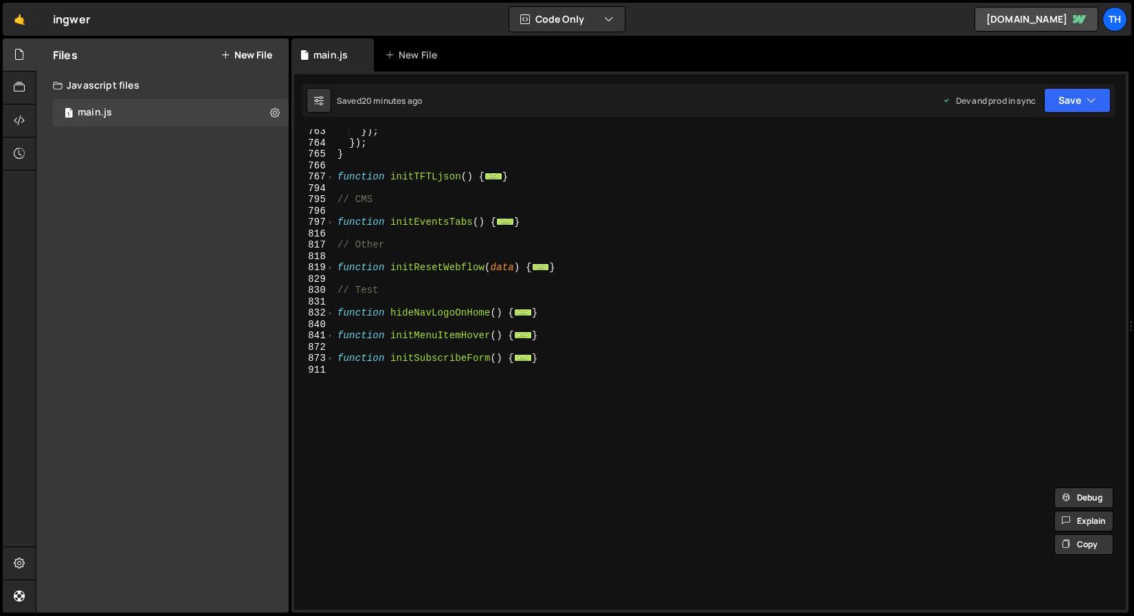
scroll to position [8124, 0]
drag, startPoint x: 544, startPoint y: 357, endPoint x: 315, endPoint y: 353, distance: 228.2
click at [315, 353] on div "timeZone: TIMEZONE, 763 764 765 766 767 794 795 796 797 816 817 818 819 829 830…" at bounding box center [710, 369] width 832 height 480
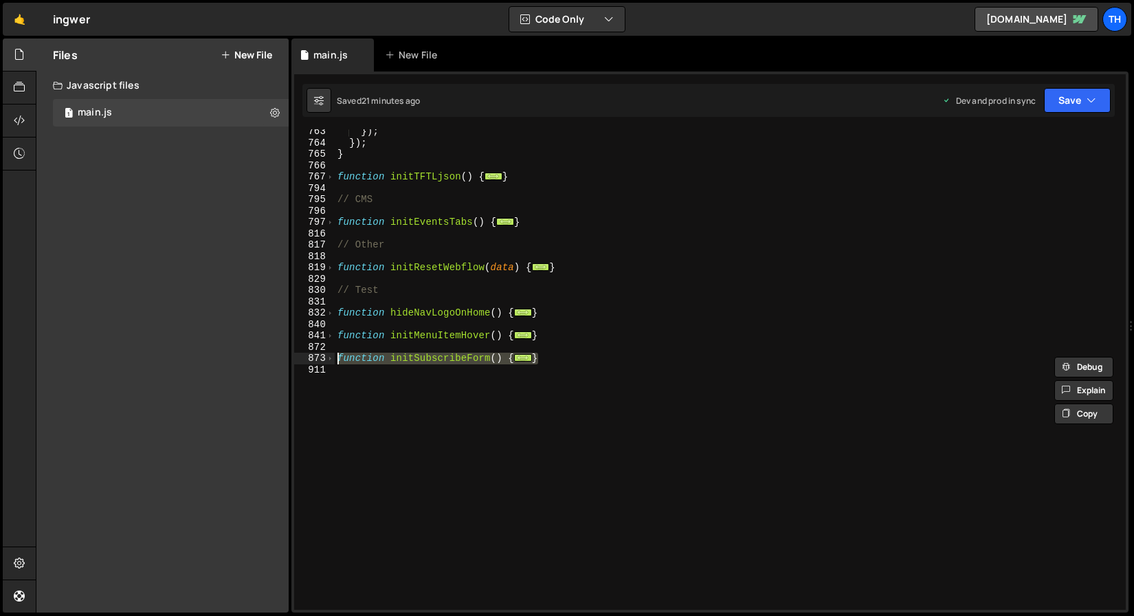
paste textarea "}"
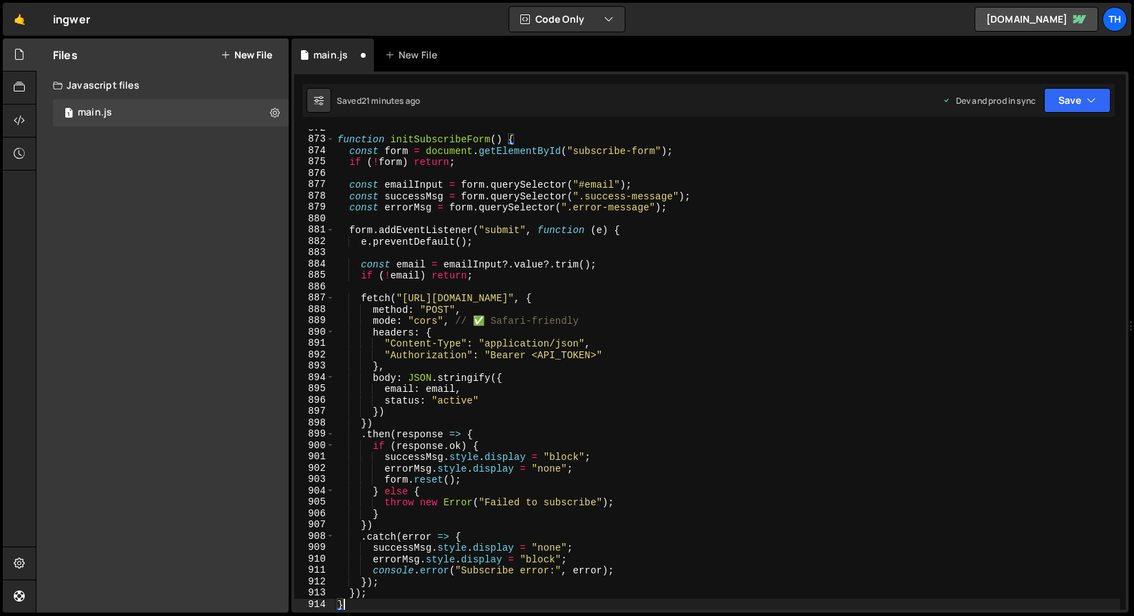
scroll to position [8343, 0]
click at [1074, 104] on button "Save" at bounding box center [1077, 100] width 67 height 25
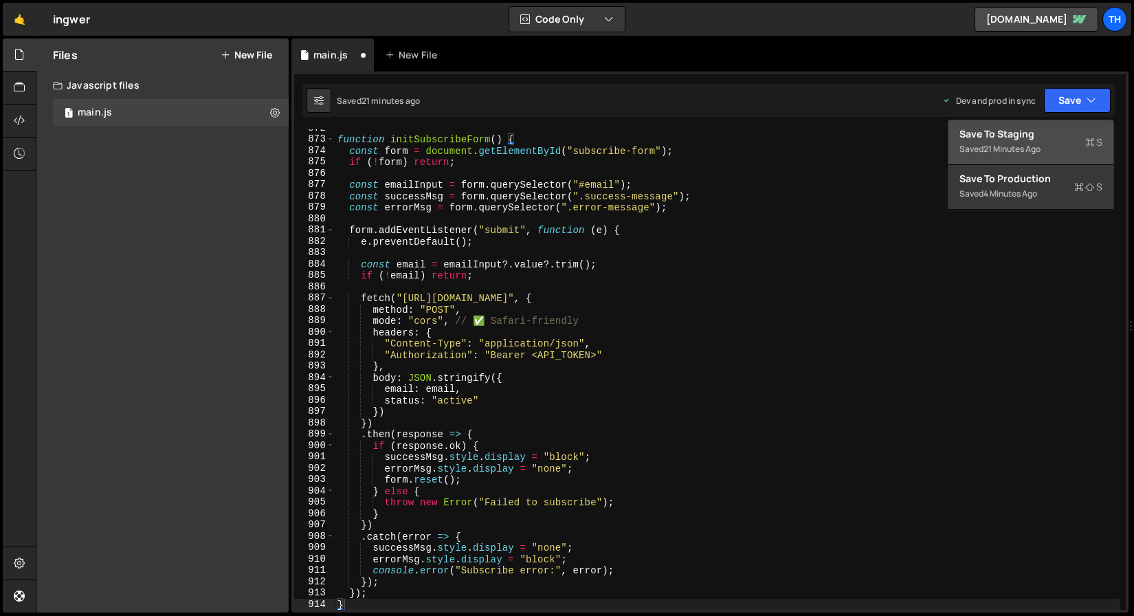
click at [1028, 138] on div "Save to Staging S" at bounding box center [1031, 134] width 143 height 14
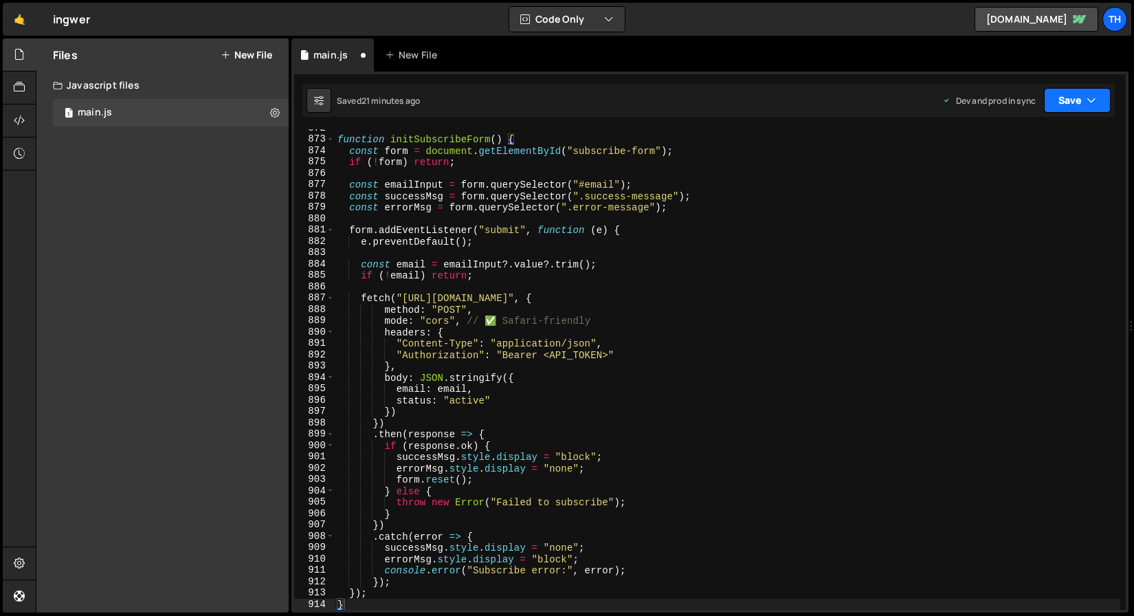
click at [1077, 102] on button "Save" at bounding box center [1077, 100] width 67 height 25
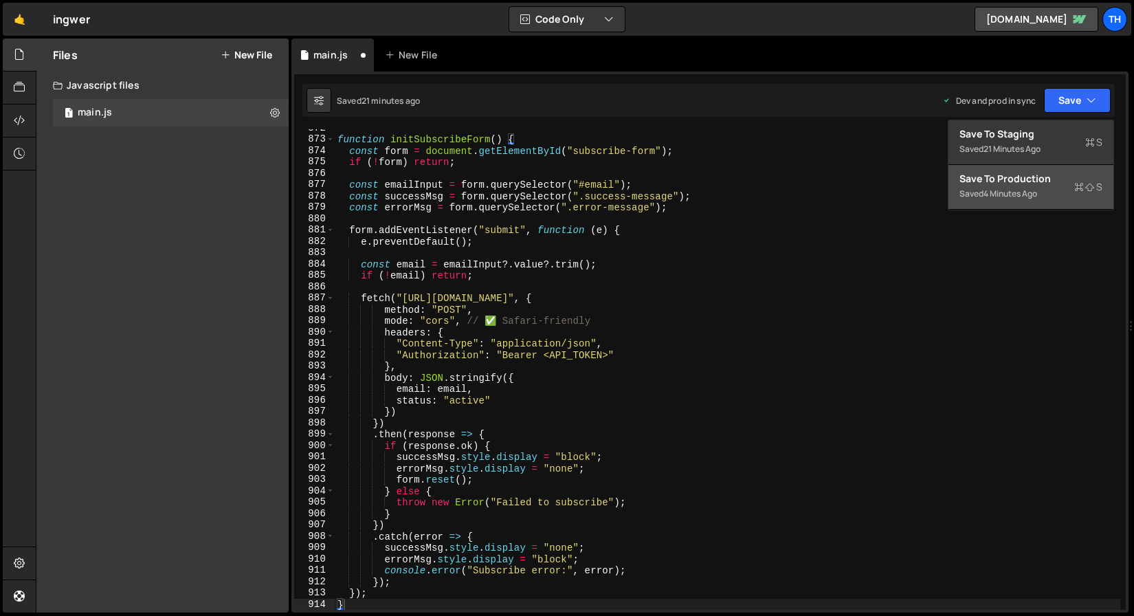
click at [1050, 186] on div "Saved 4 minutes ago" at bounding box center [1031, 194] width 143 height 16
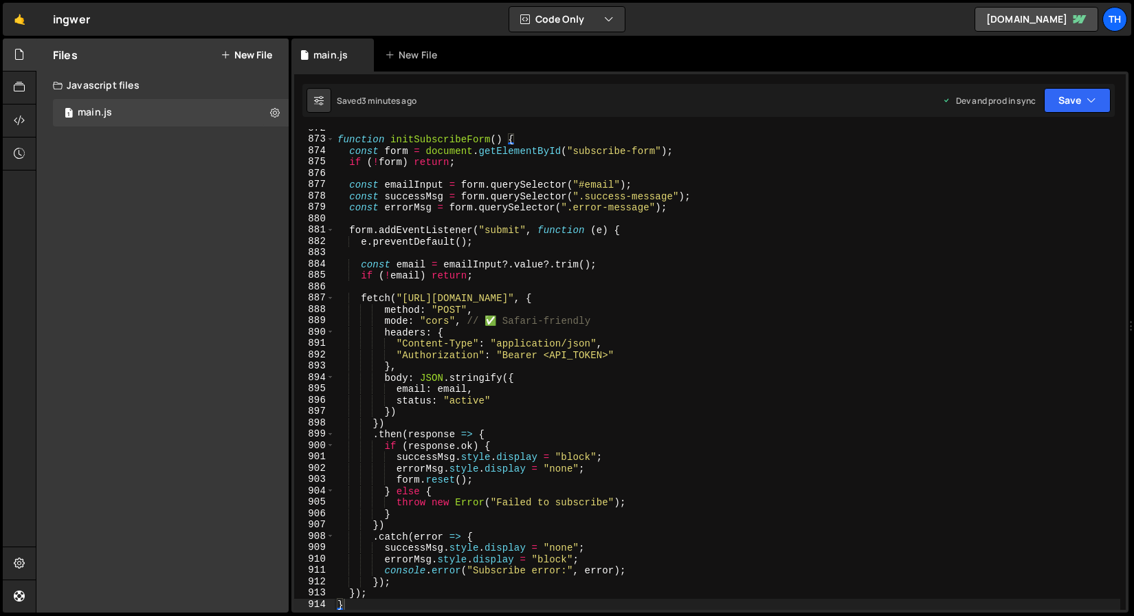
click at [421, 513] on div "function initSubscribeForm ( ) { const form = document . getElementById ( "subs…" at bounding box center [728, 373] width 786 height 503
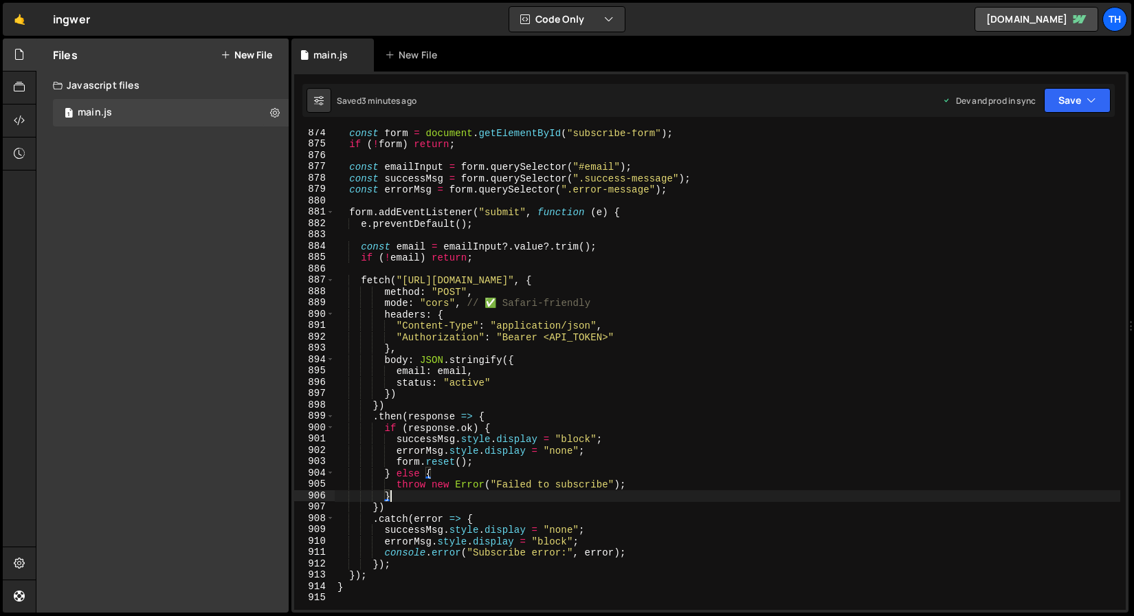
scroll to position [9893, 0]
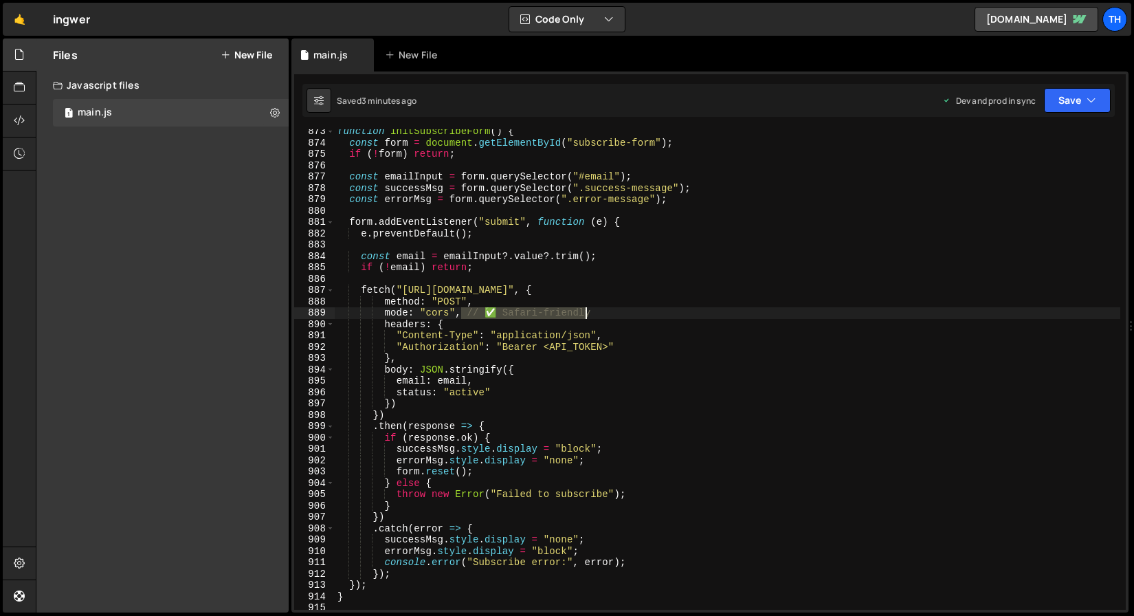
drag, startPoint x: 461, startPoint y: 313, endPoint x: 621, endPoint y: 309, distance: 160.2
click at [621, 309] on div "function initSubscribeForm ( ) { const form = document . getElementById ( "subs…" at bounding box center [728, 377] width 786 height 503
click at [1059, 100] on button "Save" at bounding box center [1077, 100] width 67 height 25
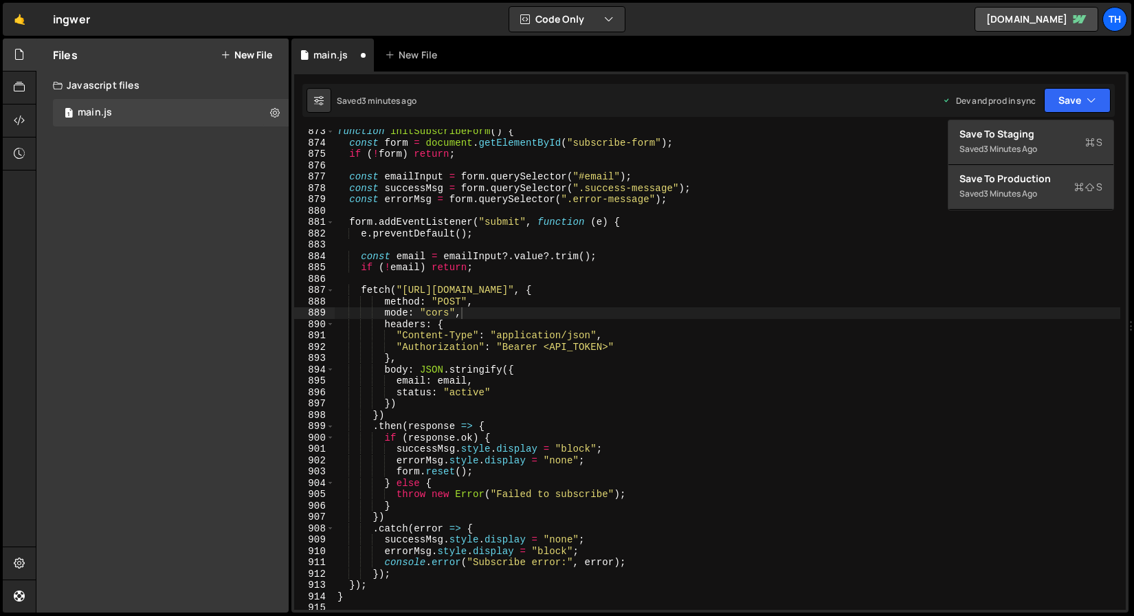
click at [385, 310] on div "function initSubscribeForm ( ) { const form = document . getElementById ( "subs…" at bounding box center [728, 377] width 786 height 503
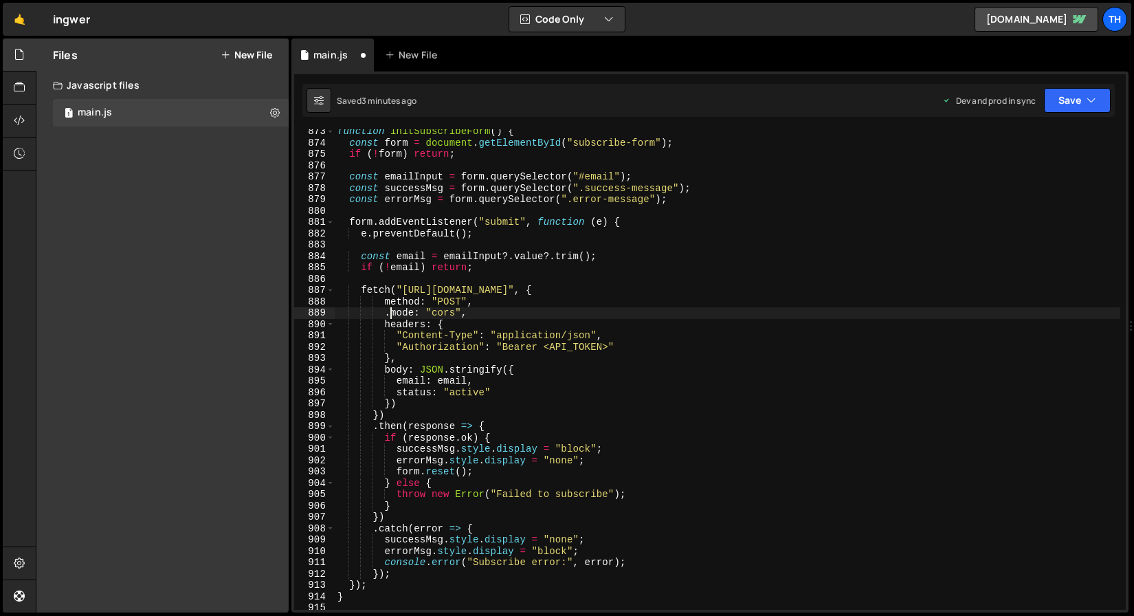
scroll to position [0, 3]
click at [1085, 101] on button "Save" at bounding box center [1077, 100] width 67 height 25
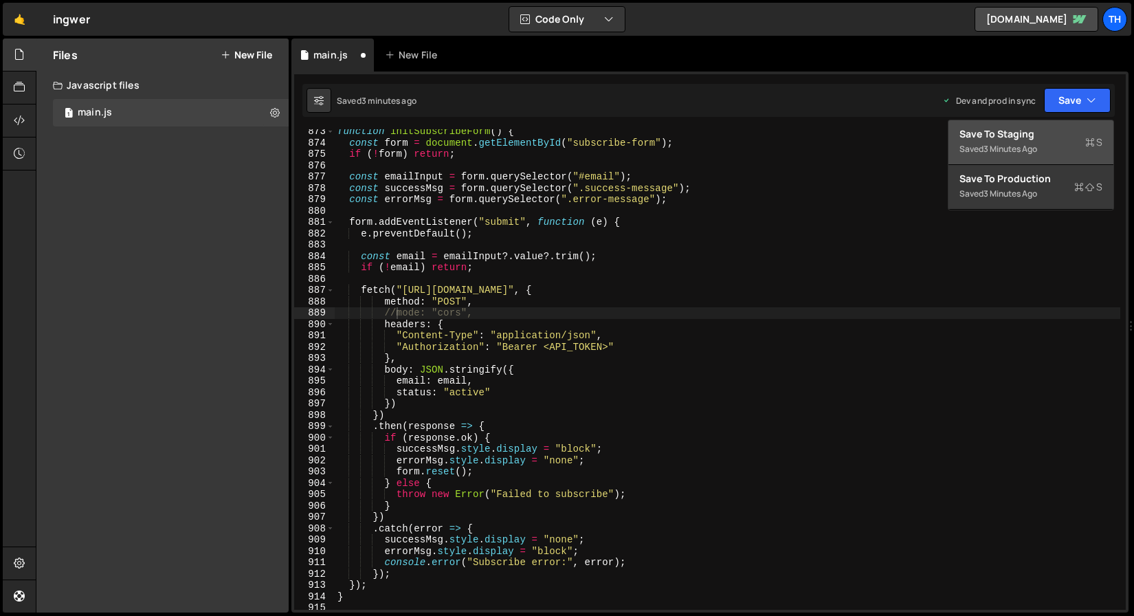
click at [1017, 151] on div "3 minutes ago" at bounding box center [1011, 149] width 54 height 12
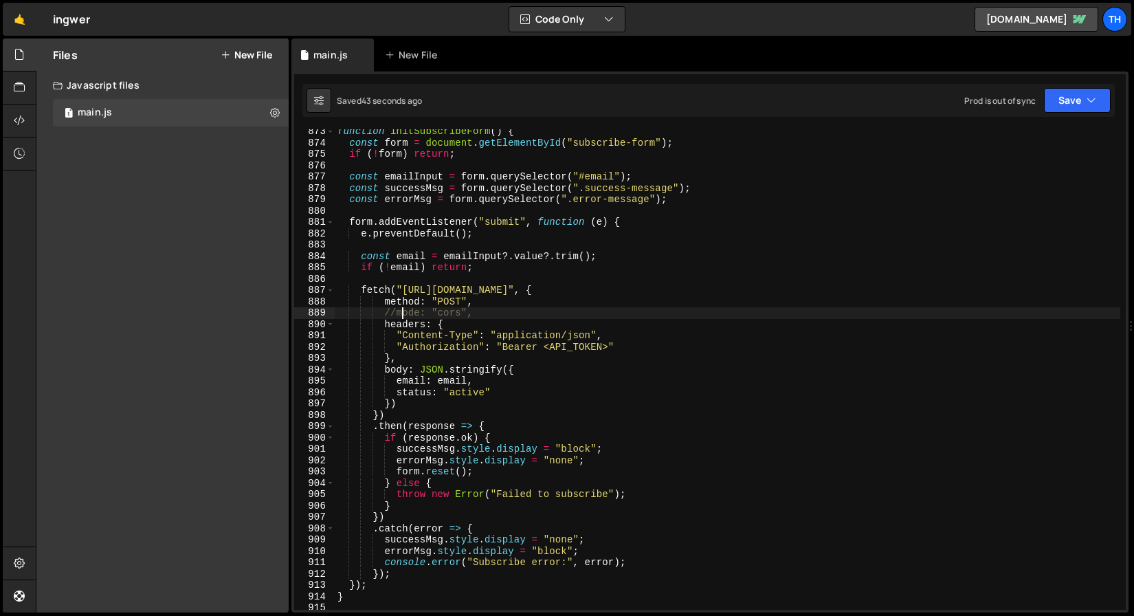
click at [401, 313] on div "function initSubscribeForm ( ) { const form = document . getElementById ( "subs…" at bounding box center [728, 377] width 786 height 503
click at [1048, 107] on button "Save" at bounding box center [1077, 100] width 67 height 25
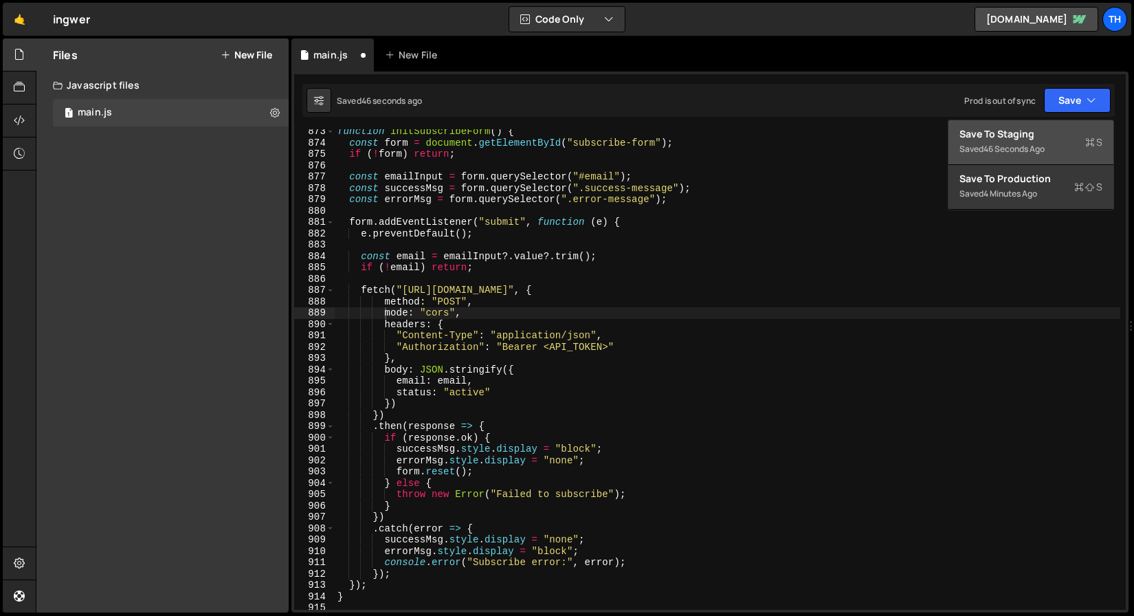
type textarea "form.addEventListener("submit", function (e) {"
click at [1033, 224] on div "function initSubscribeForm ( ) { const form = document . getElementById ( "subs…" at bounding box center [728, 377] width 786 height 503
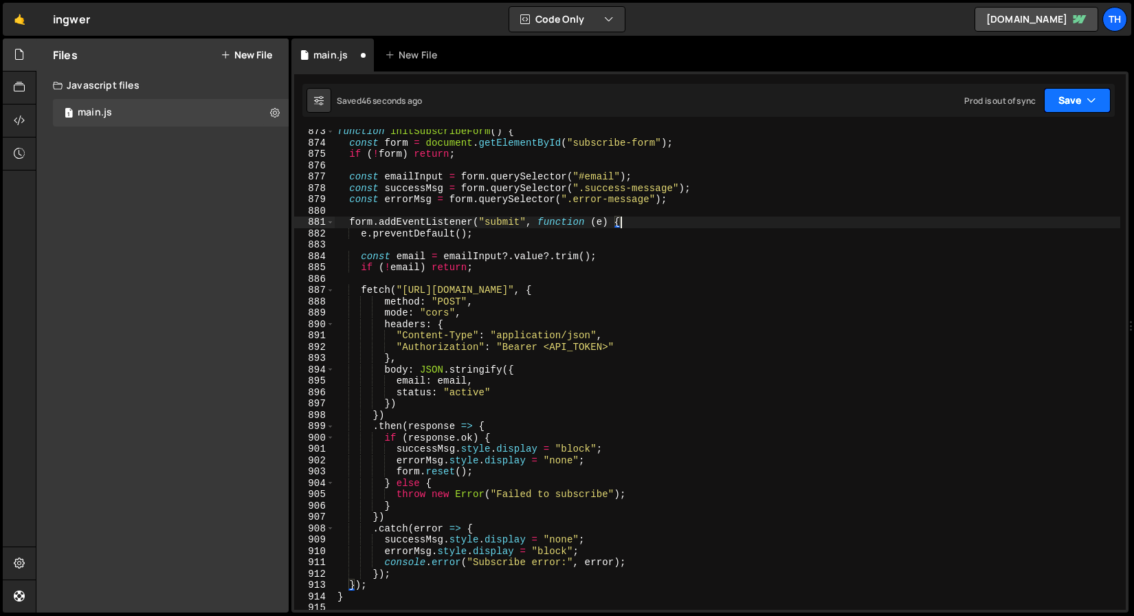
click at [1074, 93] on button "Save" at bounding box center [1077, 100] width 67 height 25
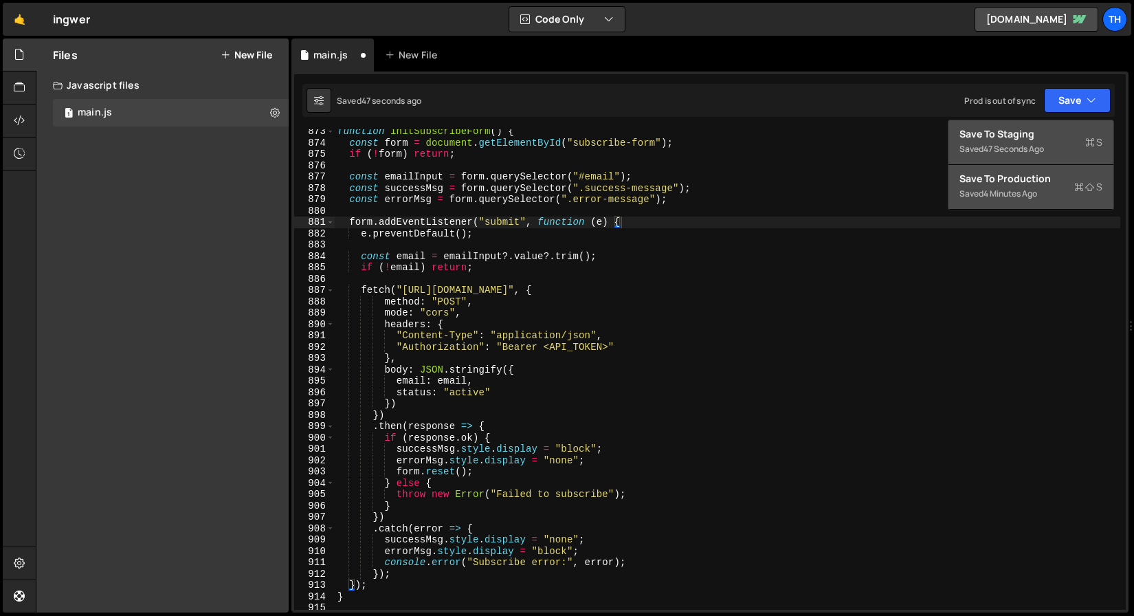
click at [1036, 179] on div "Save to Production S" at bounding box center [1031, 179] width 143 height 14
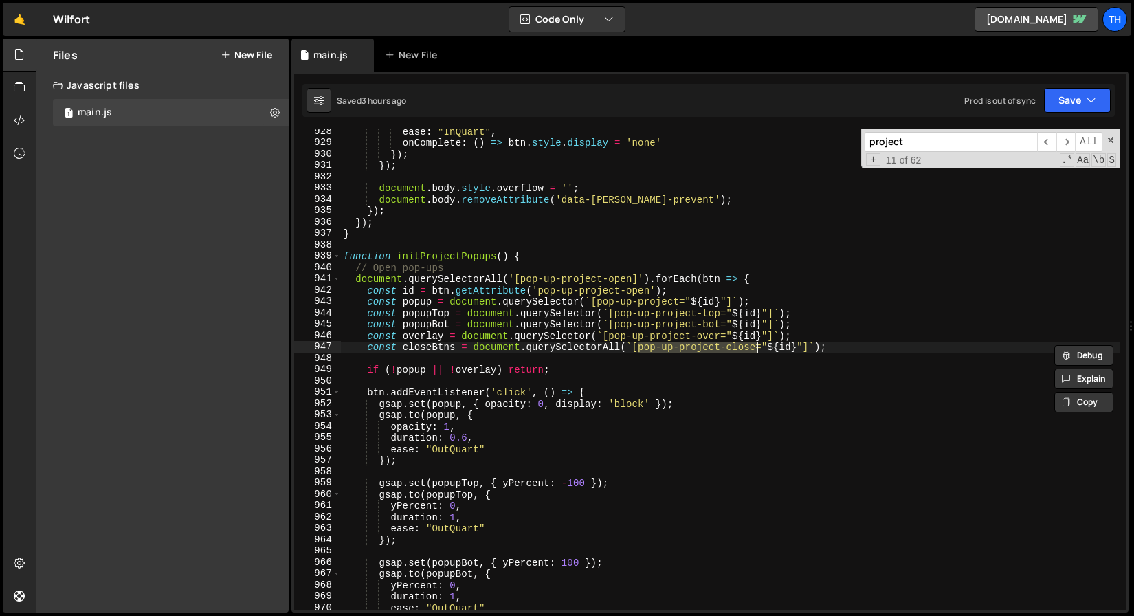
scroll to position [10516, 0]
